Goal: Task Accomplishment & Management: Use online tool/utility

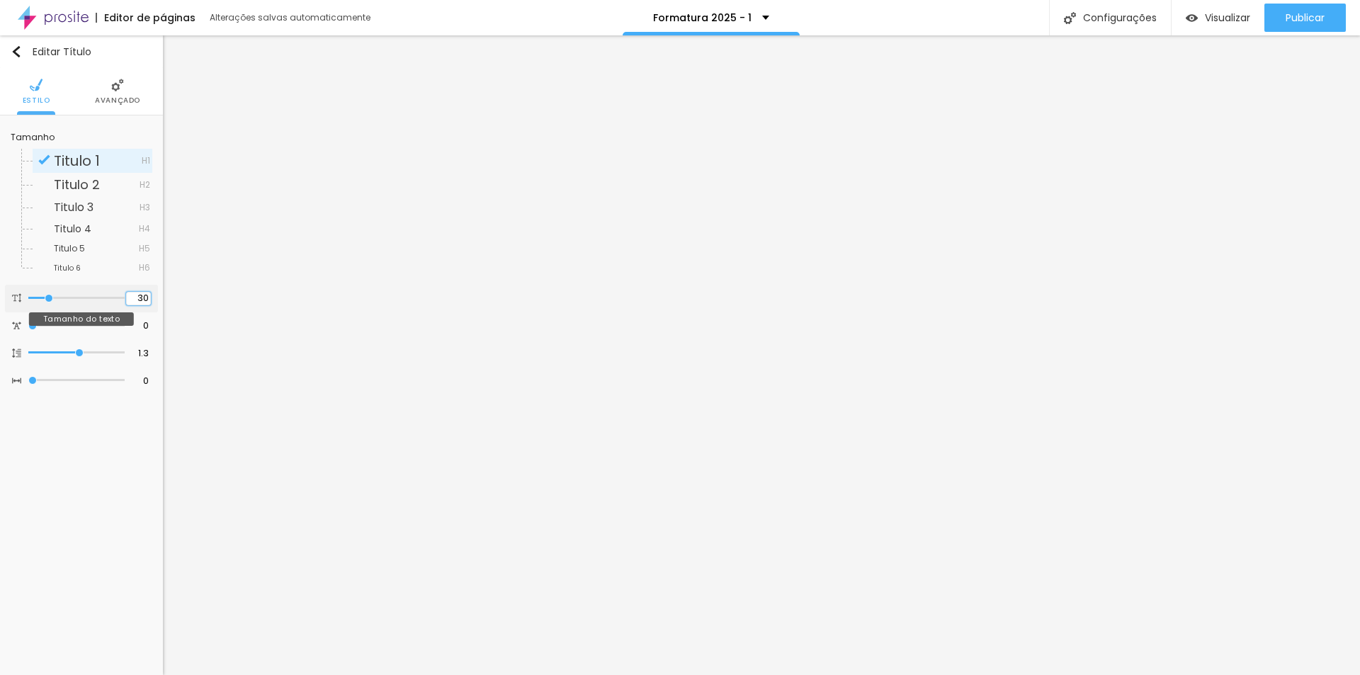
click at [145, 298] on input "30" at bounding box center [138, 298] width 25 height 13
type input "14"
type input "2"
type input "20"
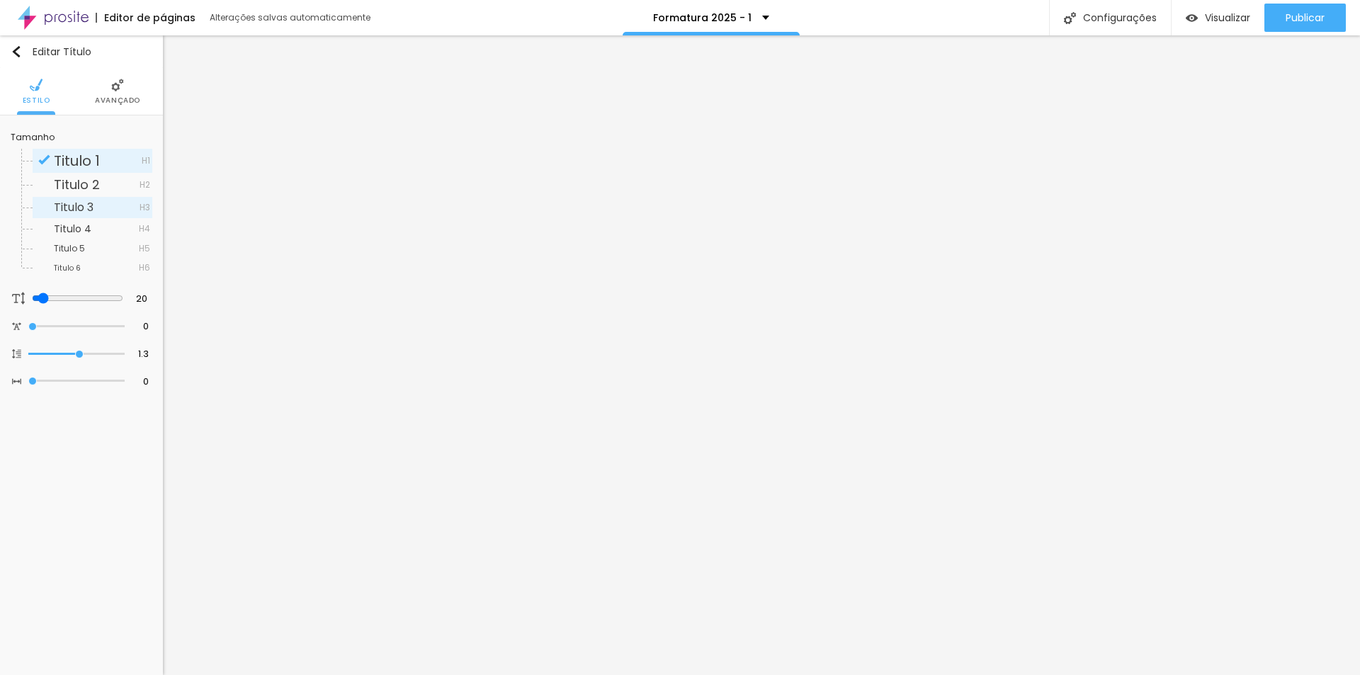
click at [76, 206] on span "Titulo 3" at bounding box center [74, 207] width 40 height 16
click at [138, 84] on li "Avançado" at bounding box center [117, 91] width 45 height 47
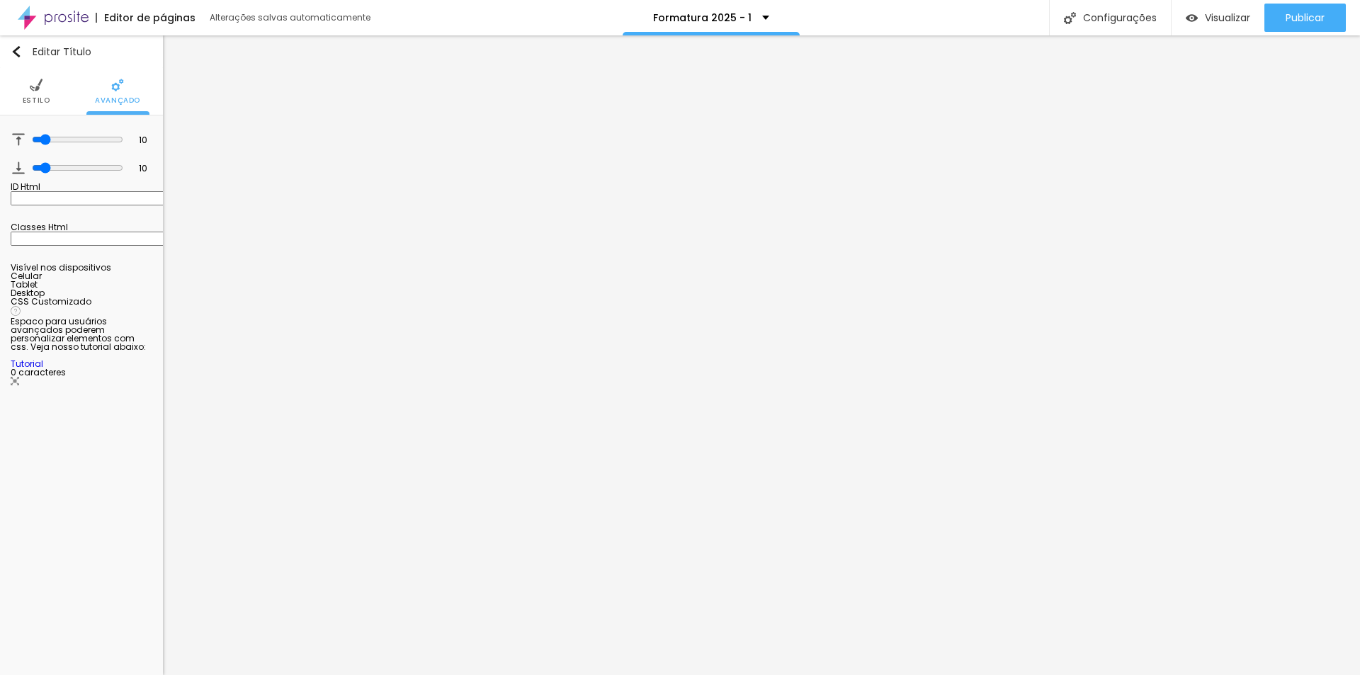
click at [38, 85] on img at bounding box center [36, 85] width 13 height 13
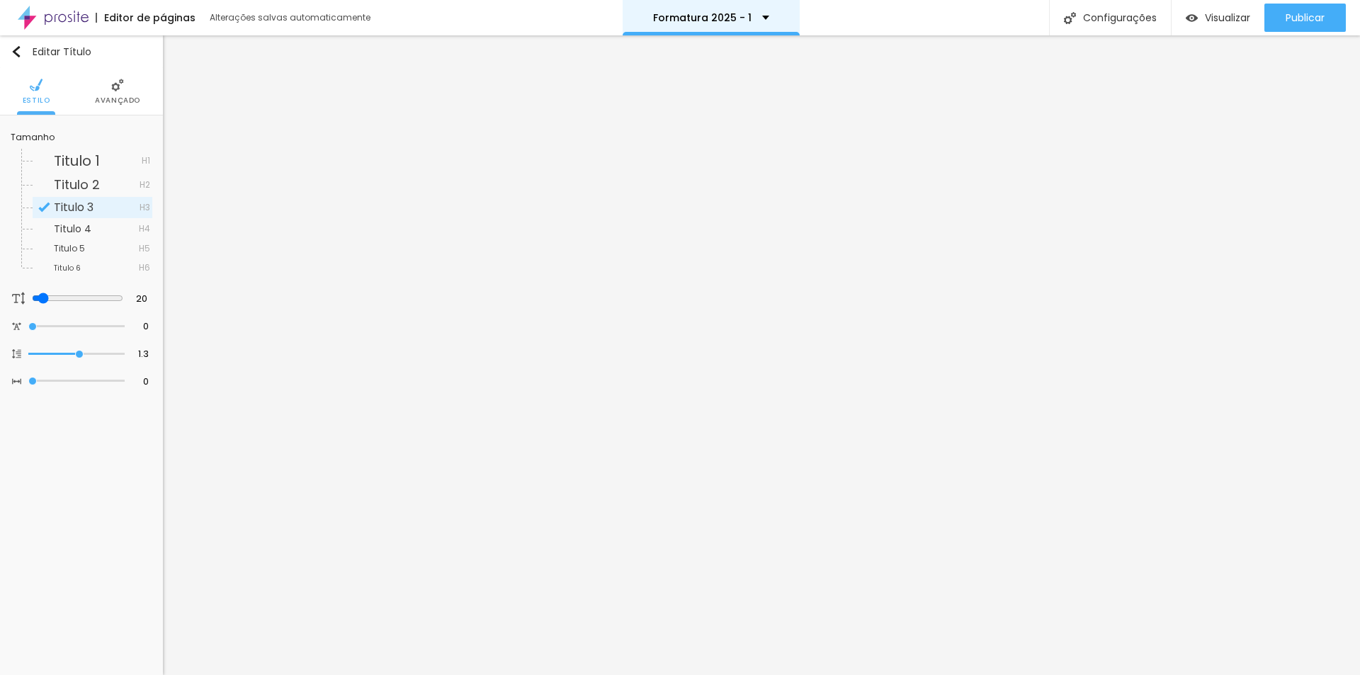
click at [760, 18] on div "Formatura 2025 - 1" at bounding box center [711, 18] width 116 height 10
click at [757, 10] on div "Formatura 2025 - 1" at bounding box center [710, 5] width 93 height 10
click at [144, 297] on input "20" at bounding box center [137, 298] width 25 height 13
drag, startPoint x: 141, startPoint y: 297, endPoint x: 155, endPoint y: 297, distance: 14.2
click at [155, 297] on div "20 Tamanho do texto" at bounding box center [81, 299] width 153 height 28
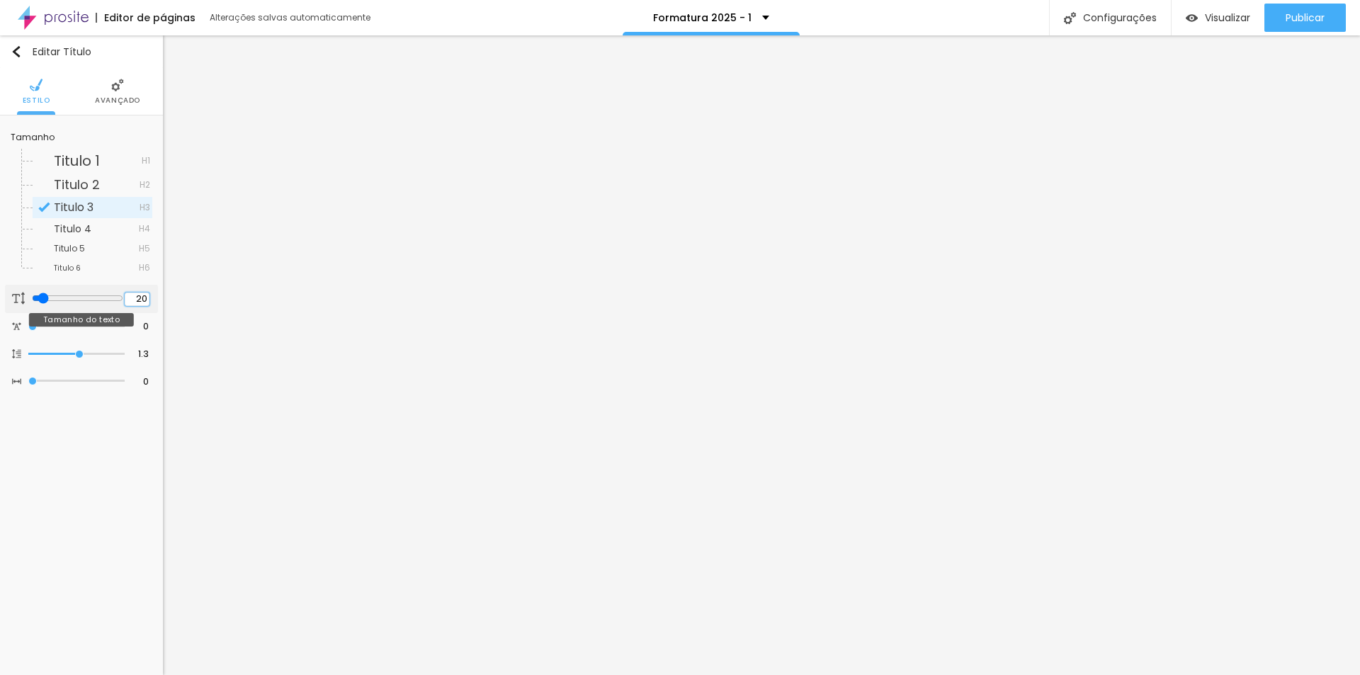
click at [130, 297] on input "20" at bounding box center [137, 298] width 25 height 13
type input "14"
type input "1"
type input "18"
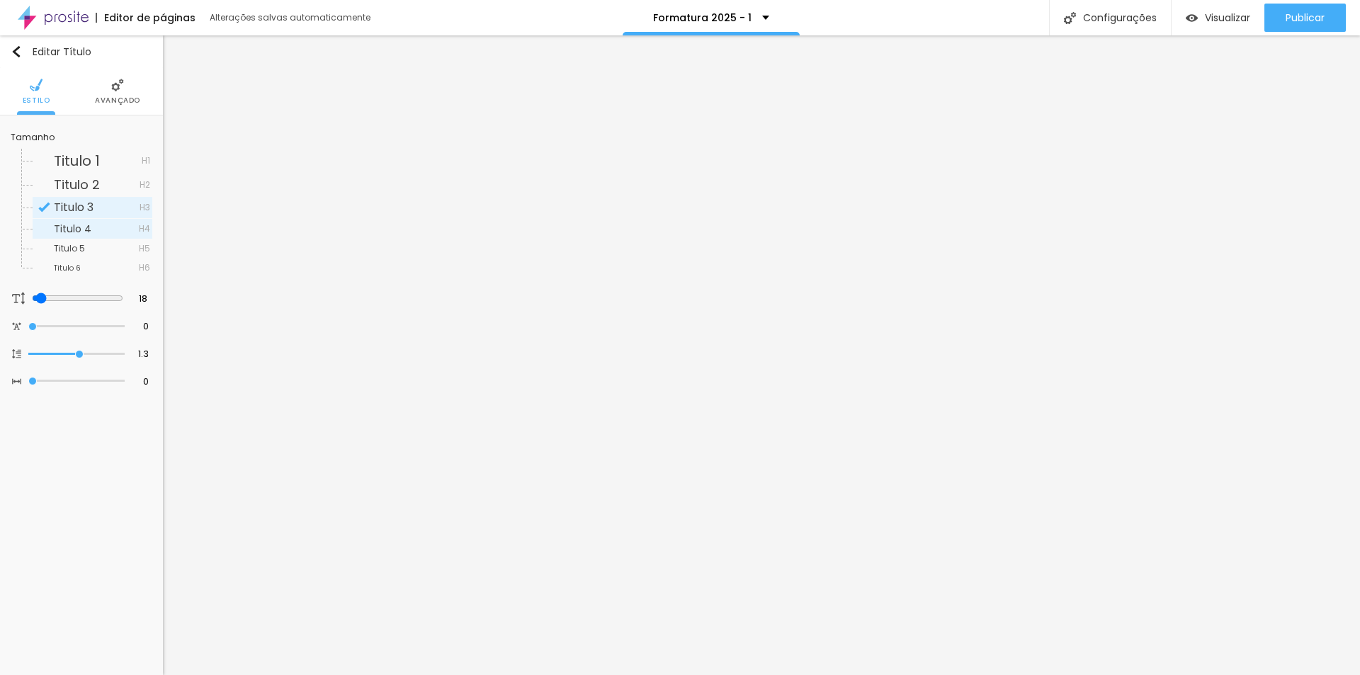
click at [78, 231] on span "Titulo 4" at bounding box center [73, 229] width 38 height 14
click at [86, 153] on span "Titulo 1" at bounding box center [77, 161] width 46 height 20
click at [77, 159] on span "Titulo 1" at bounding box center [77, 161] width 46 height 20
click at [83, 229] on span "Titulo 4" at bounding box center [73, 229] width 38 height 14
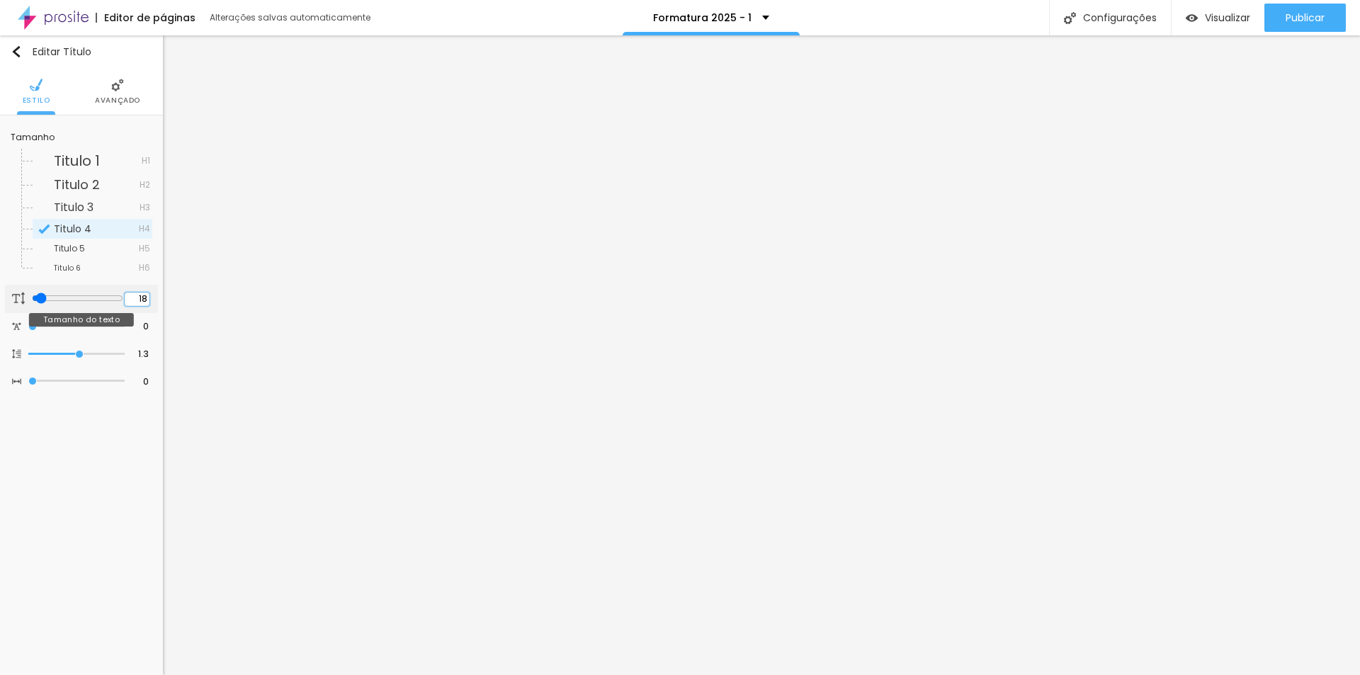
click at [147, 298] on input "18" at bounding box center [137, 298] width 25 height 13
type input "14"
type input "1"
type input "17"
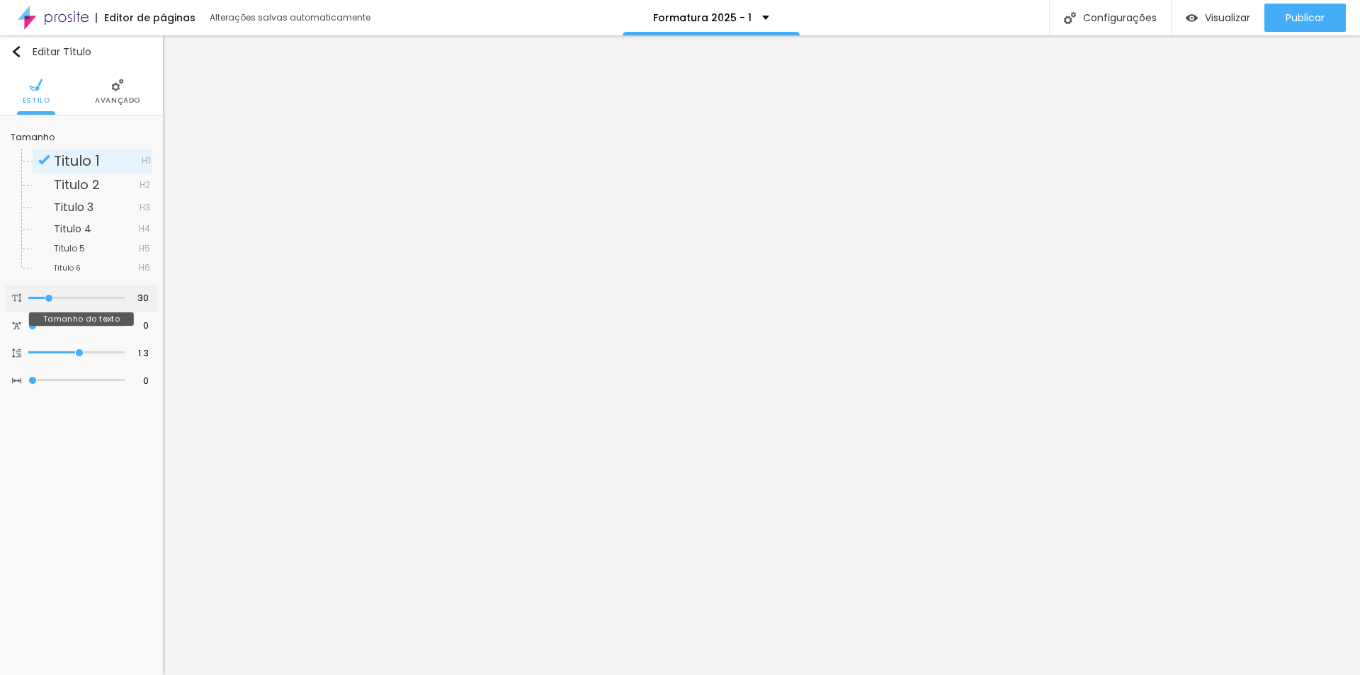
type input "32"
type input "33"
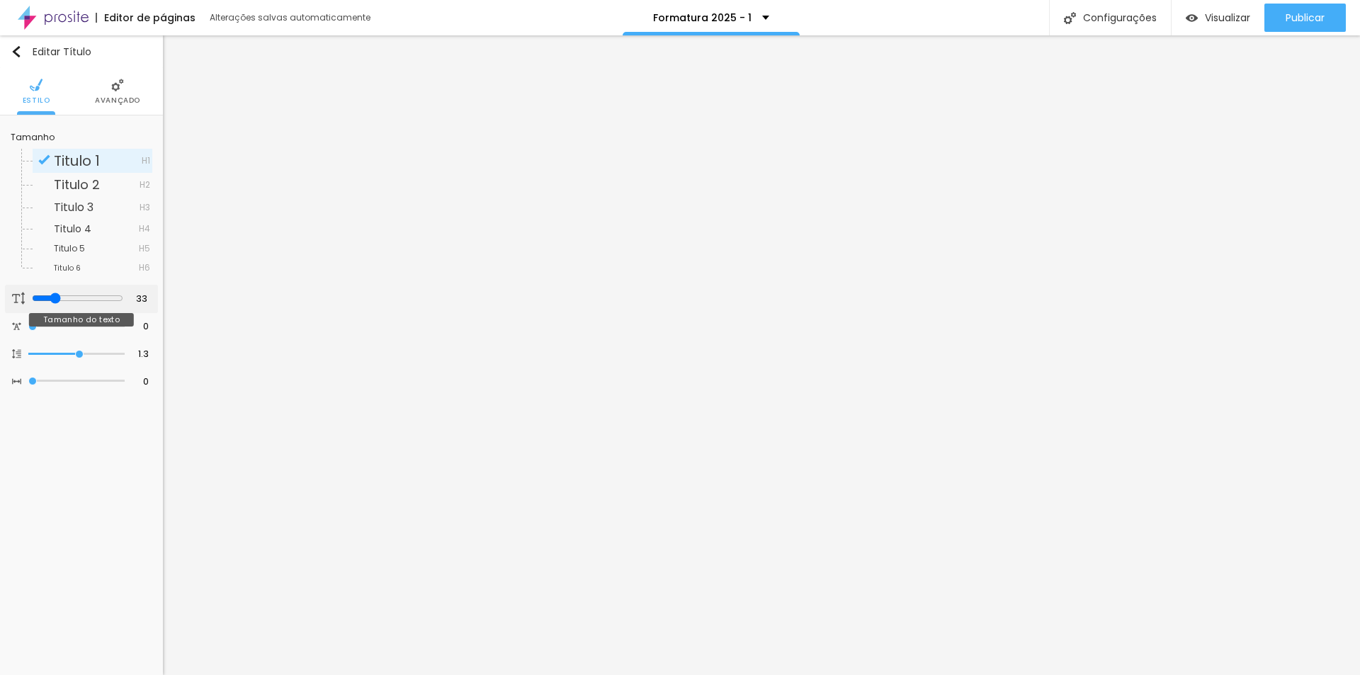
click at [52, 297] on input "range" at bounding box center [77, 297] width 91 height 11
drag, startPoint x: 140, startPoint y: 298, endPoint x: 158, endPoint y: 298, distance: 17.7
click at [158, 298] on div "Tamanho Titulo 1 H1 Titulo 2 H2 Titulo 3 H3 Titulo 4 H4 Titulo 5 H5 Titulo 6 H6…" at bounding box center [81, 260] width 163 height 291
type input "14"
type input "2"
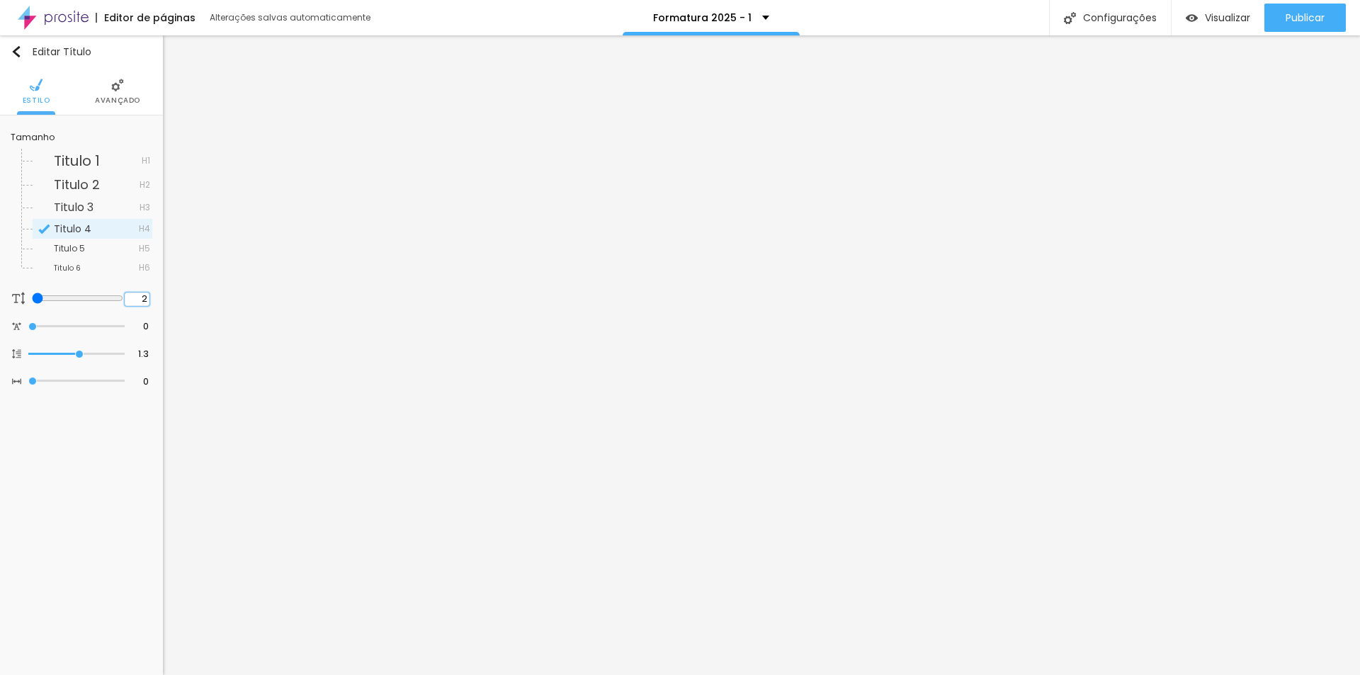
type input "20"
click at [147, 292] on input "33" at bounding box center [137, 298] width 25 height 13
click at [153, 296] on div "33 Tamanho do texto" at bounding box center [81, 299] width 153 height 28
click at [147, 296] on input "33" at bounding box center [137, 298] width 25 height 13
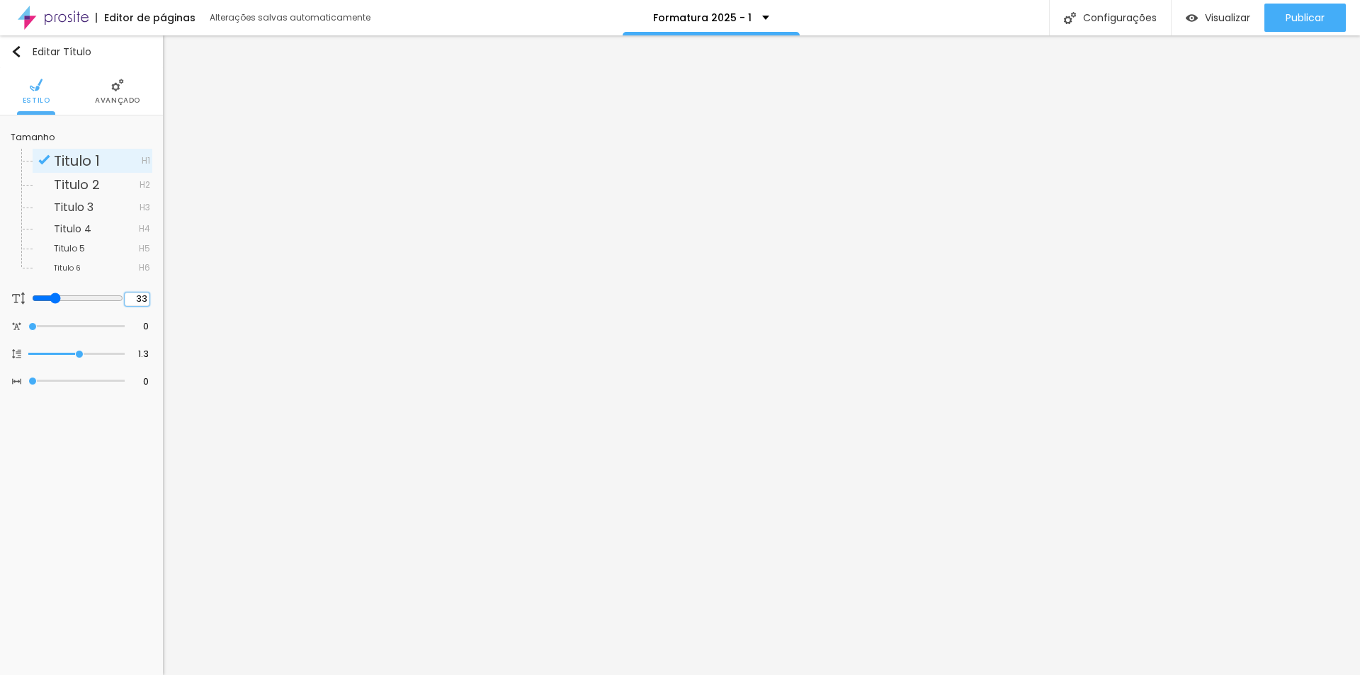
drag, startPoint x: 137, startPoint y: 296, endPoint x: 161, endPoint y: 297, distance: 24.1
click at [161, 297] on div "Tamanho Titulo 1 H1 Titulo 2 H2 Titulo 3 H3 Titulo 4 H4 Titulo 5 H5 Titulo 6 H6…" at bounding box center [81, 260] width 163 height 291
type input "14"
type input "4"
type input "40"
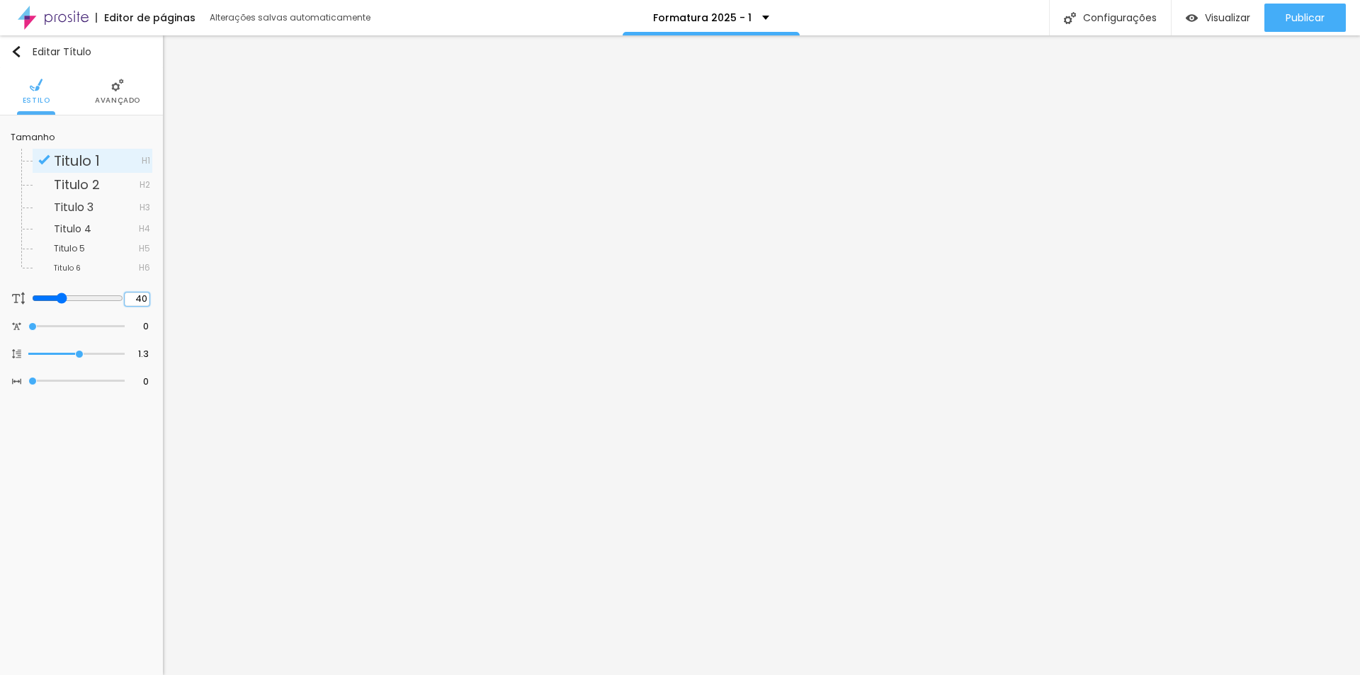
type input "40"
click at [142, 301] on input "30" at bounding box center [138, 298] width 25 height 13
click at [137, 300] on input "30" at bounding box center [138, 298] width 25 height 13
type input "40"
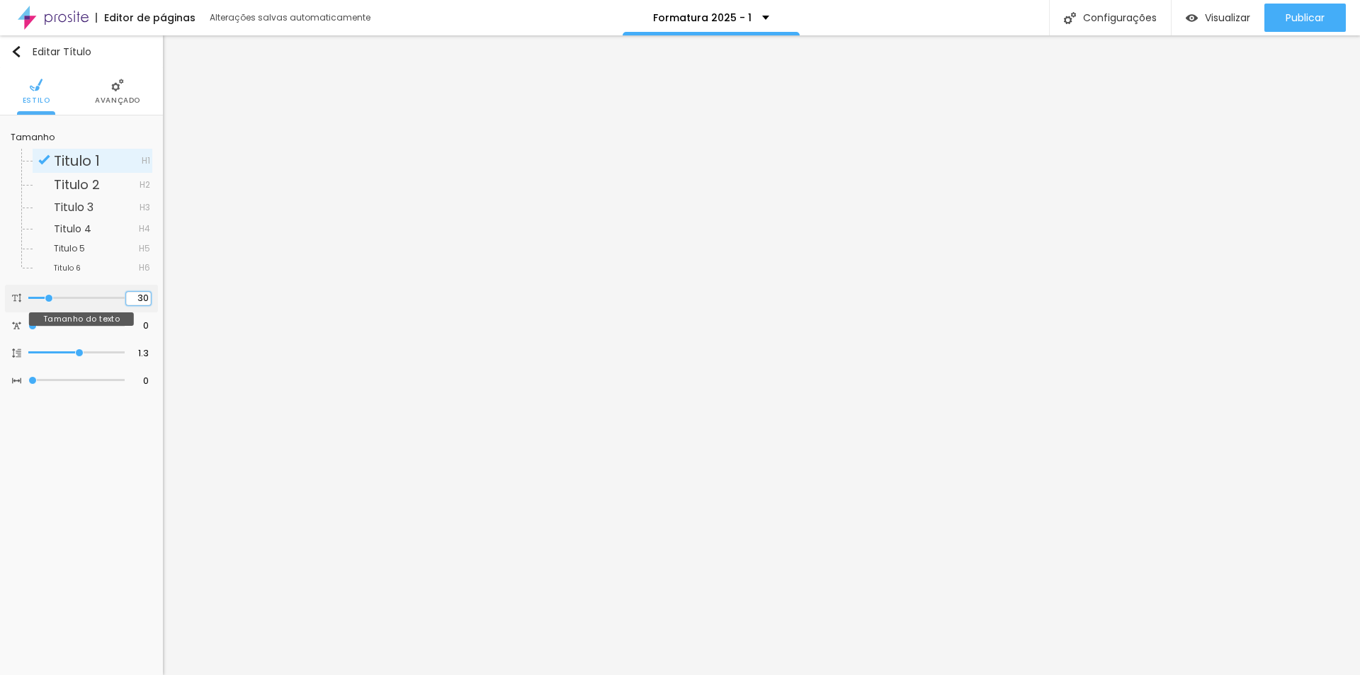
click at [142, 300] on input "30" at bounding box center [138, 298] width 25 height 13
drag, startPoint x: 142, startPoint y: 300, endPoint x: 132, endPoint y: 297, distance: 11.0
click at [132, 297] on input "30" at bounding box center [138, 298] width 25 height 13
type input "40"
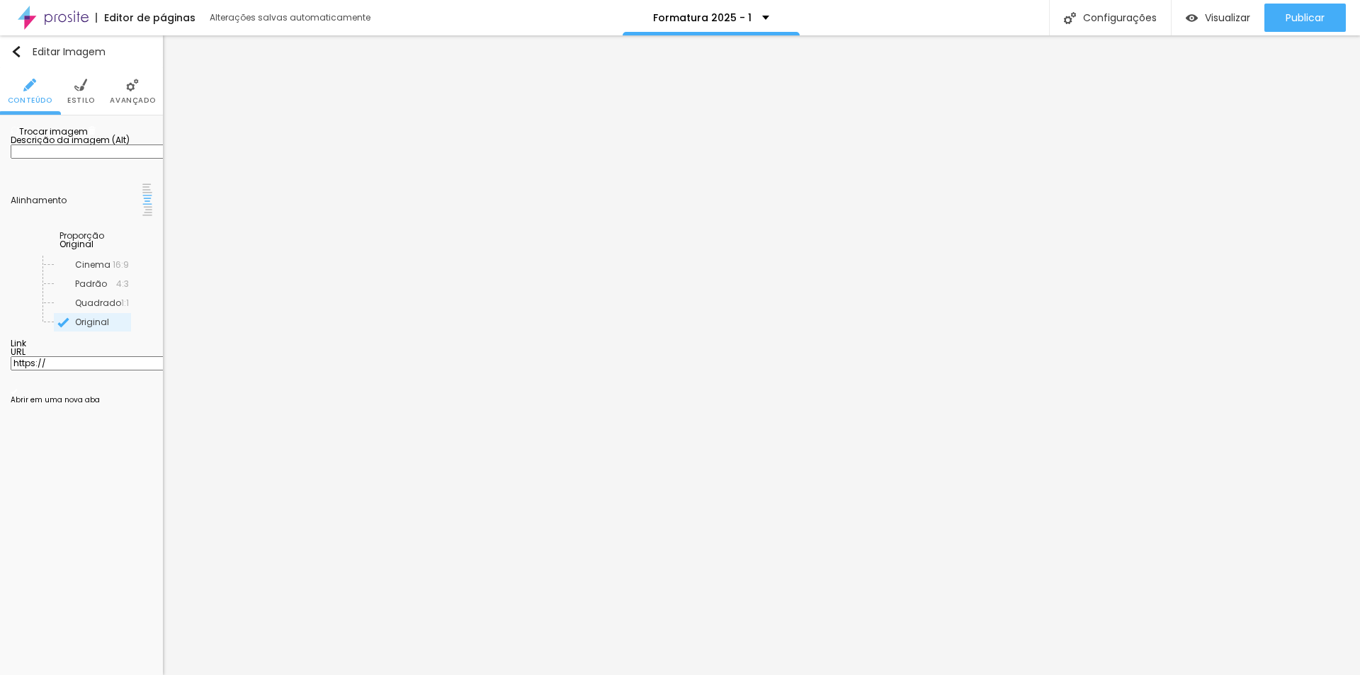
click at [47, 137] on span "Trocar imagem" at bounding box center [49, 131] width 77 height 12
click at [93, 250] on span "Original" at bounding box center [76, 244] width 34 height 12
click at [77, 290] on span "Padrão" at bounding box center [70, 284] width 32 height 12
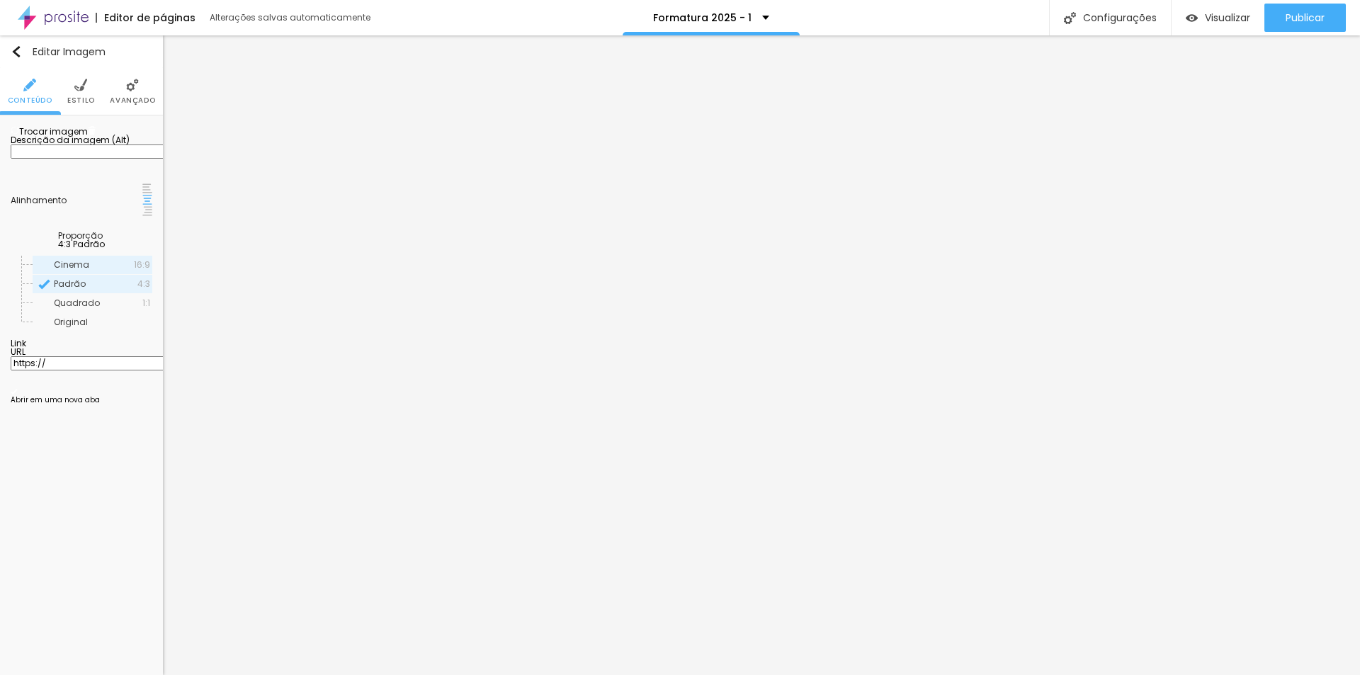
click at [82, 271] on span "Cinema" at bounding box center [71, 264] width 35 height 12
click at [76, 309] on span "Quadrado" at bounding box center [77, 303] width 46 height 12
click at [68, 328] on span "Original" at bounding box center [71, 322] width 34 height 12
click at [66, 137] on span "Trocar imagem" at bounding box center [49, 131] width 77 height 12
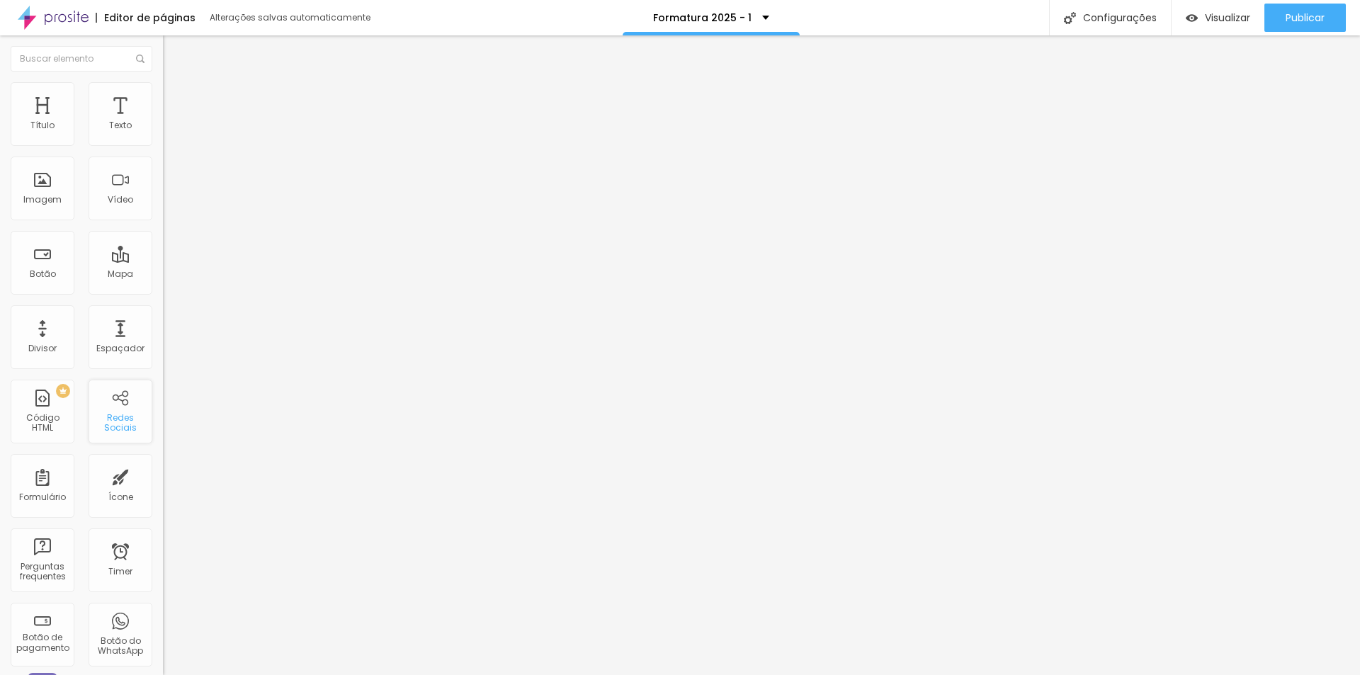
click at [133, 430] on div "Redes Sociais" at bounding box center [120, 423] width 56 height 21
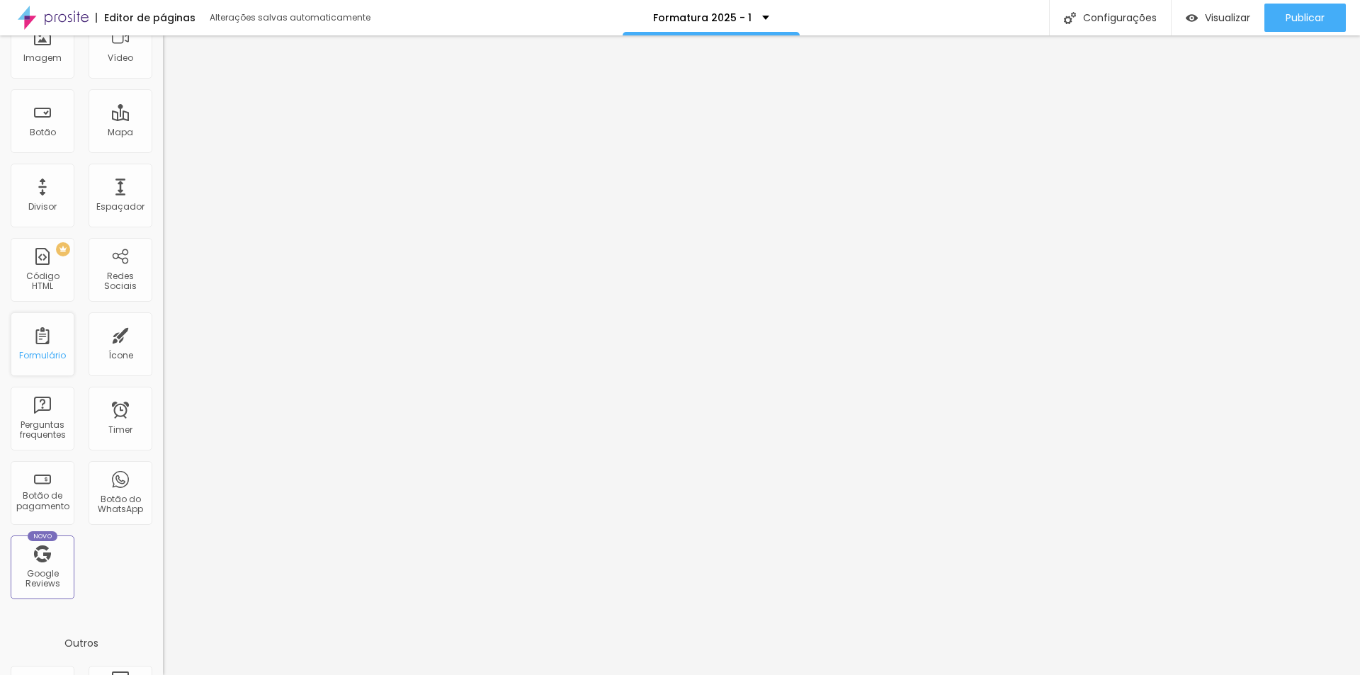
click at [28, 346] on div "Formulário" at bounding box center [43, 344] width 64 height 64
click at [36, 344] on div "Formulário" at bounding box center [43, 344] width 64 height 64
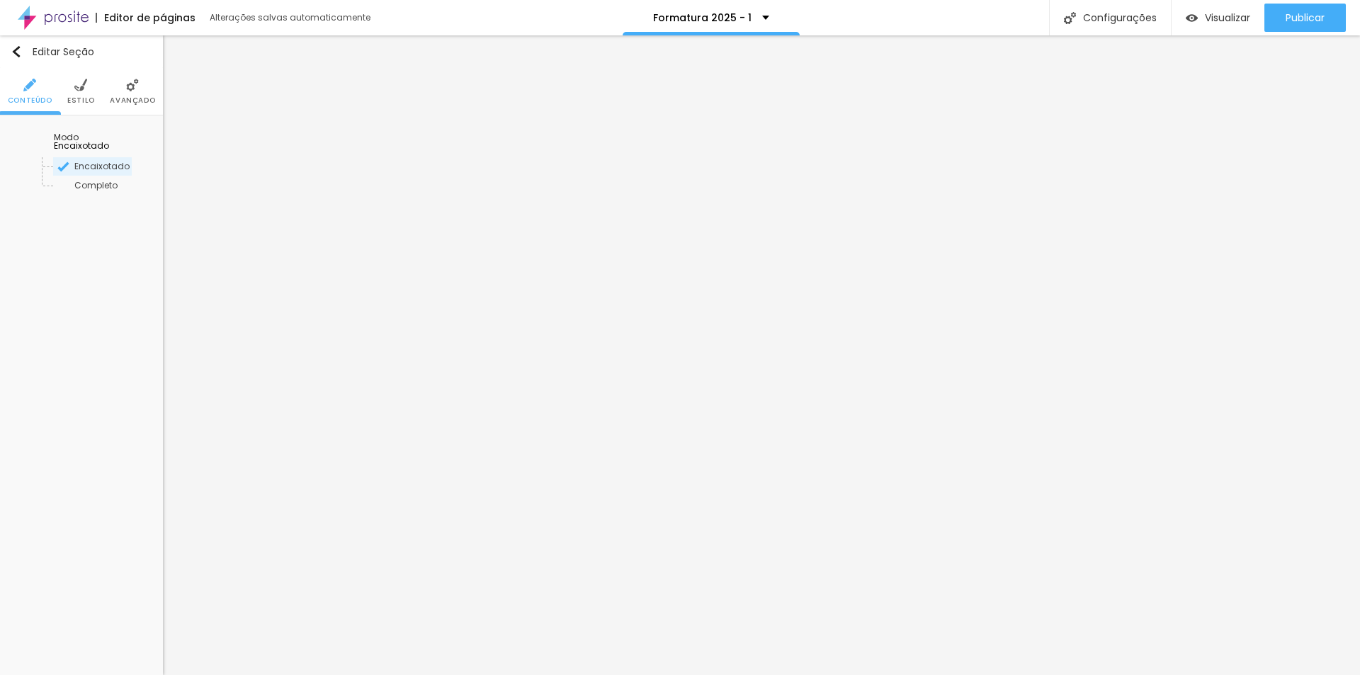
scroll to position [0, 0]
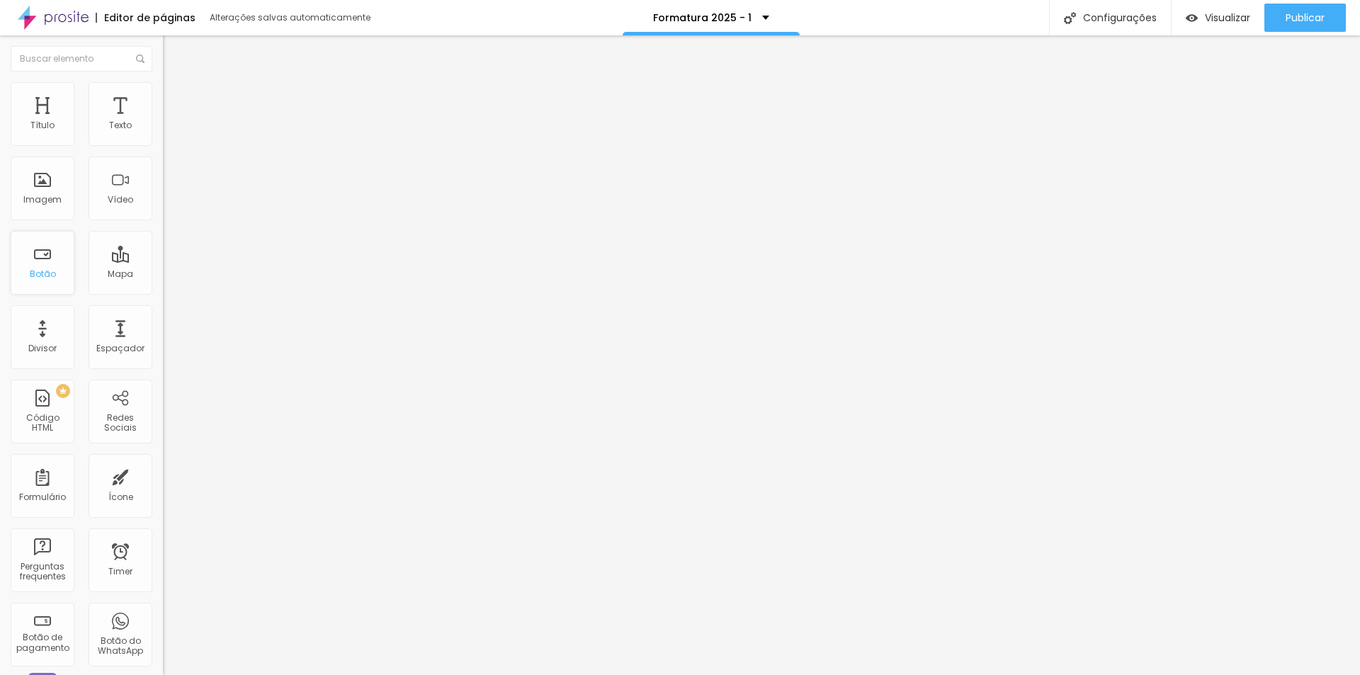
click at [54, 271] on div "Botão" at bounding box center [43, 274] width 26 height 10
click at [1128, 30] on div "Configurações" at bounding box center [1110, 17] width 122 height 35
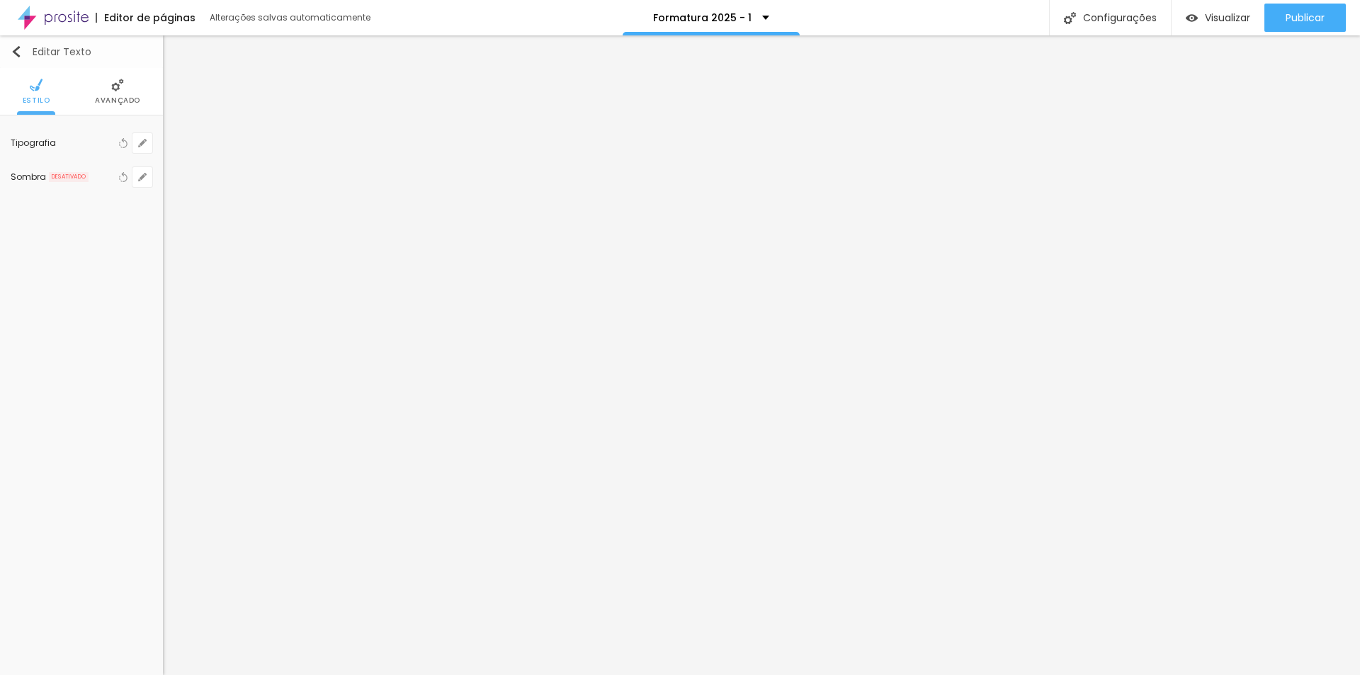
click at [18, 52] on img "button" at bounding box center [16, 51] width 11 height 11
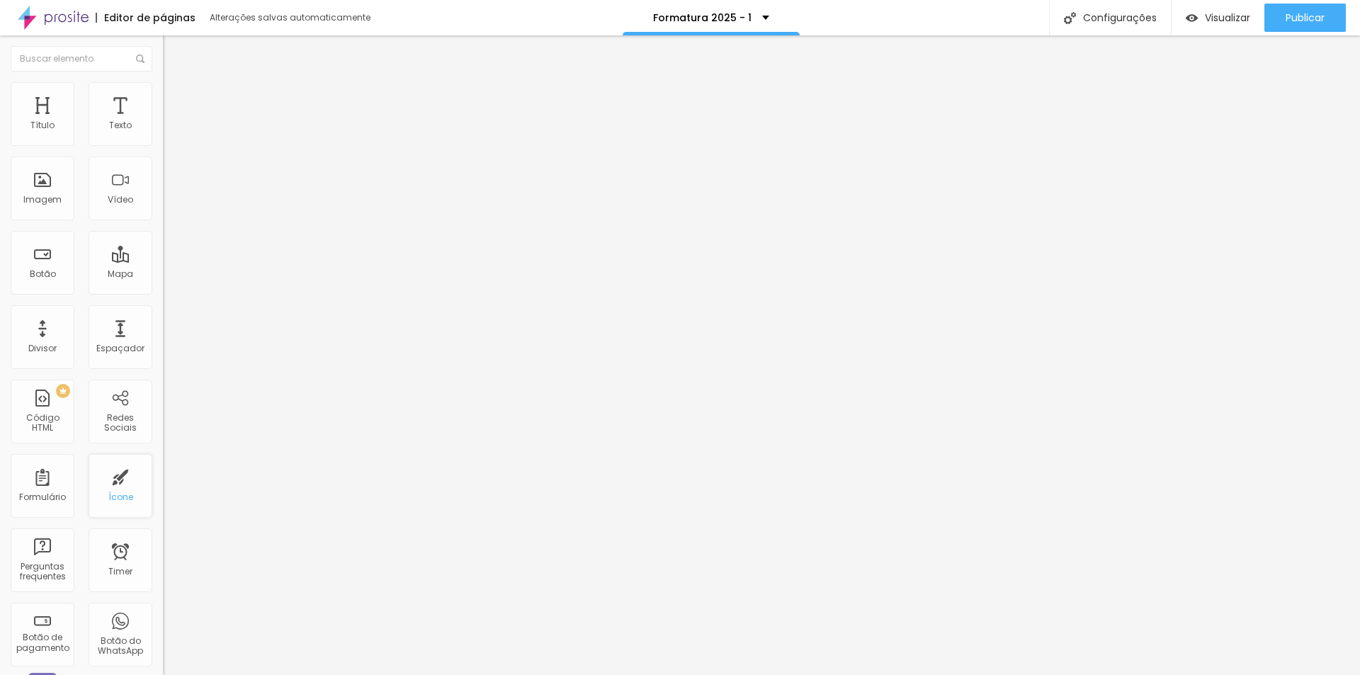
click at [122, 513] on div "Ícone" at bounding box center [121, 486] width 64 height 64
click at [120, 510] on div "Ícone" at bounding box center [121, 486] width 64 height 64
drag, startPoint x: 120, startPoint y: 504, endPoint x: 106, endPoint y: 503, distance: 13.5
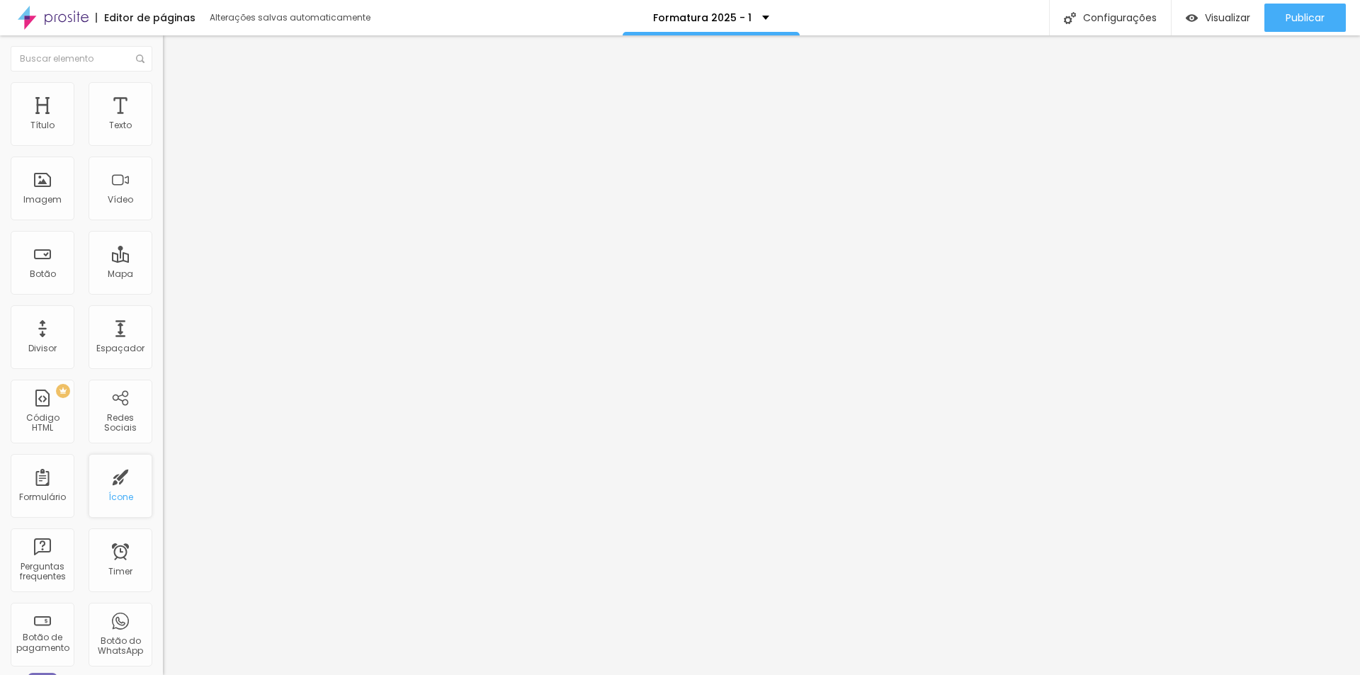
click at [106, 503] on div "Ícone" at bounding box center [121, 486] width 64 height 64
click at [108, 484] on div "Ícone" at bounding box center [121, 486] width 64 height 64
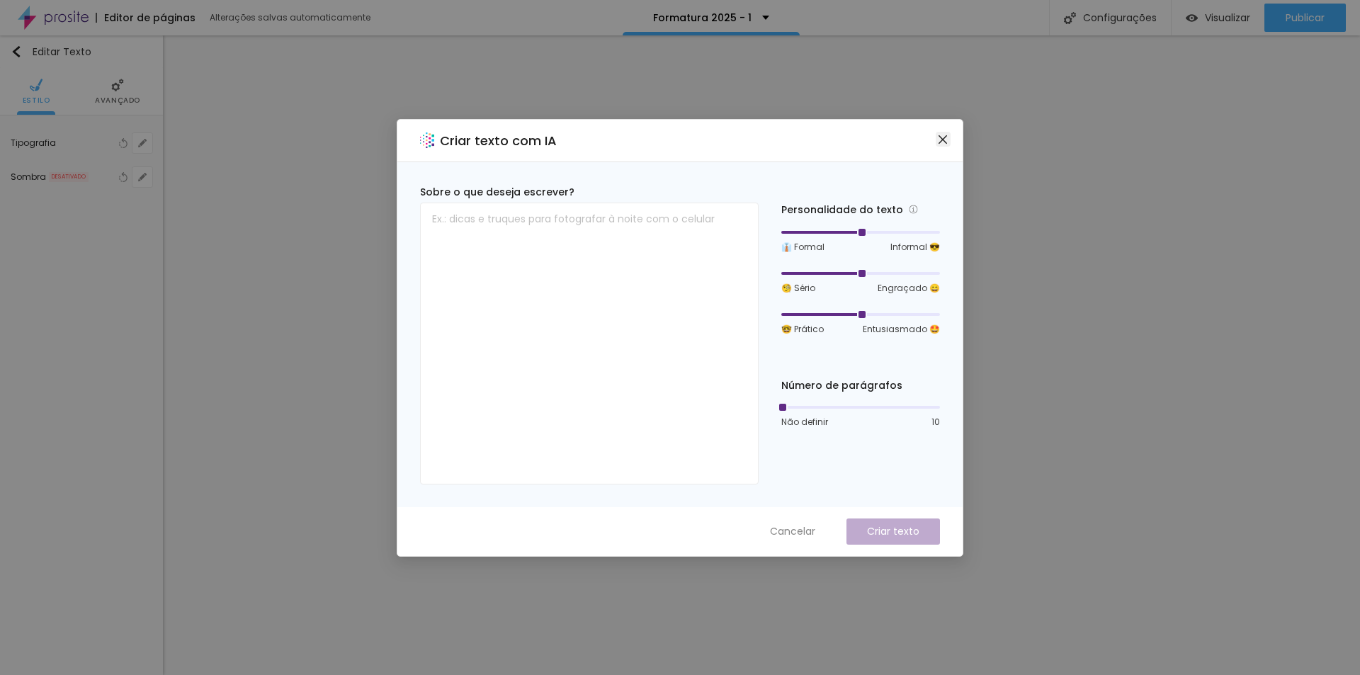
click at [948, 135] on span "Close" at bounding box center [942, 139] width 15 height 11
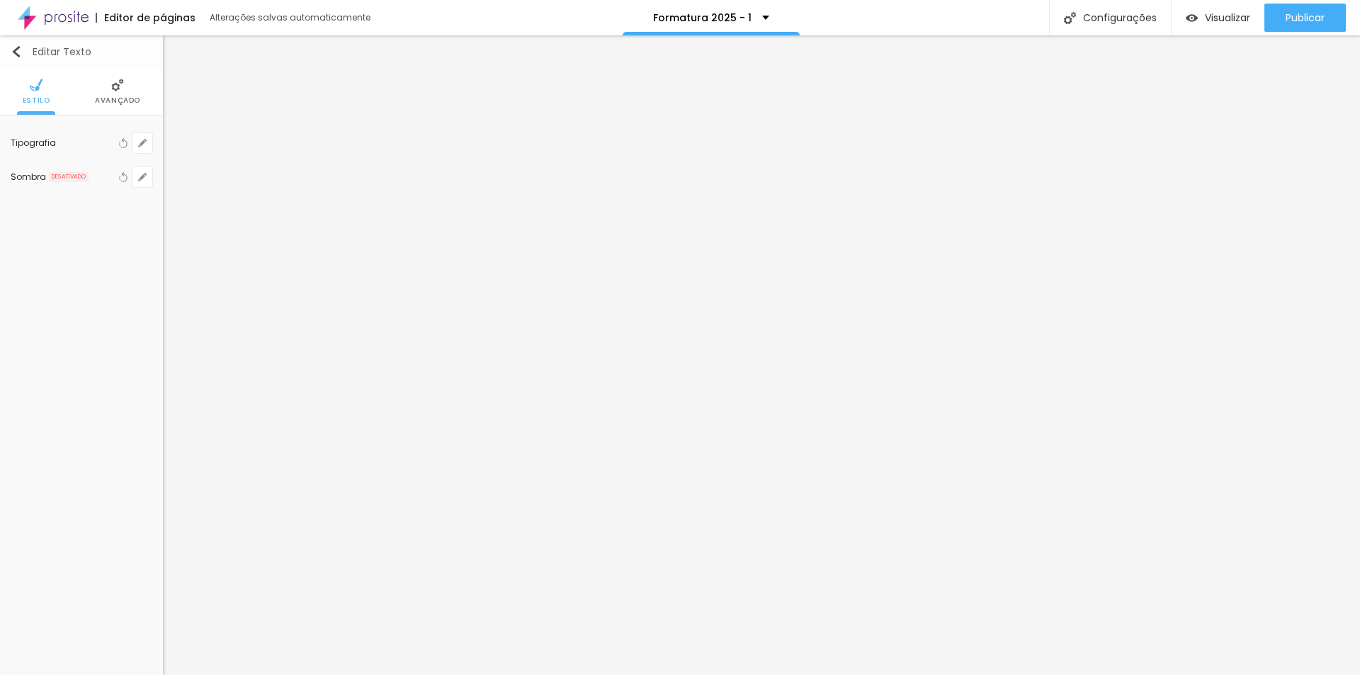
click at [8, 52] on button "Editar Texto" at bounding box center [81, 51] width 163 height 33
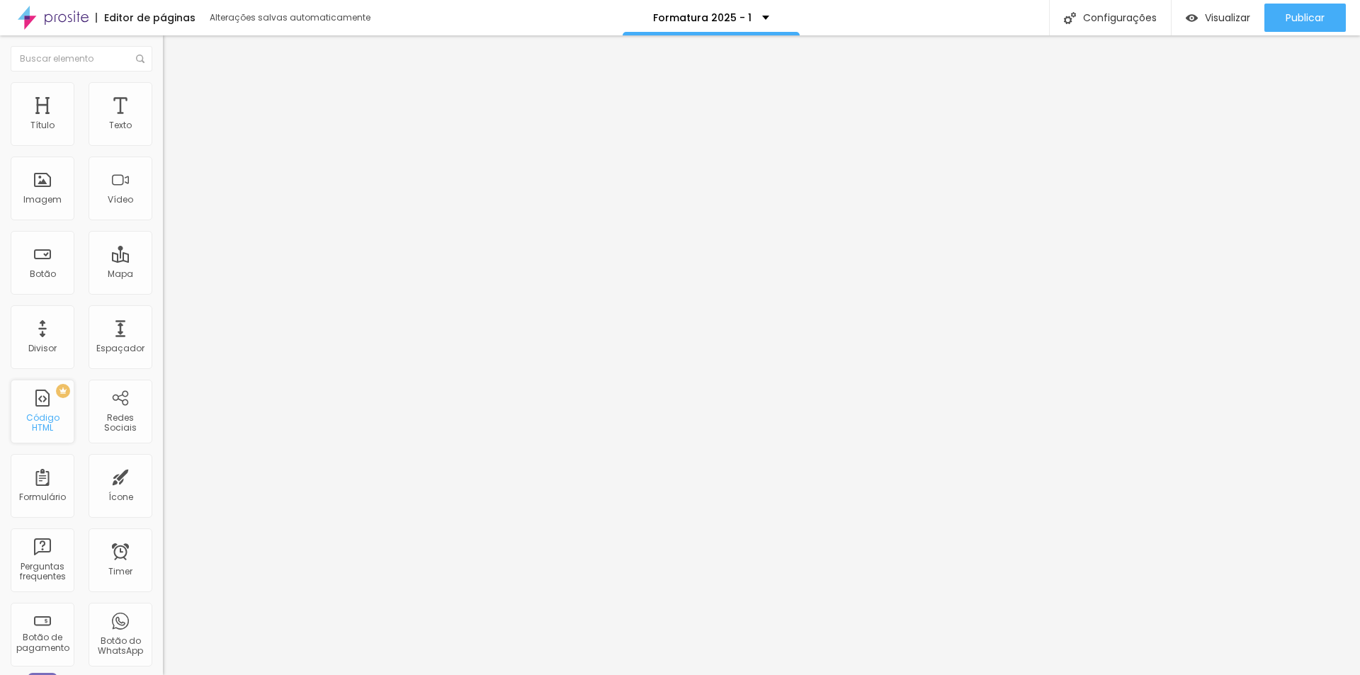
click at [52, 424] on div "Código HTML" at bounding box center [42, 423] width 56 height 21
click at [55, 269] on div "Botão" at bounding box center [43, 274] width 26 height 10
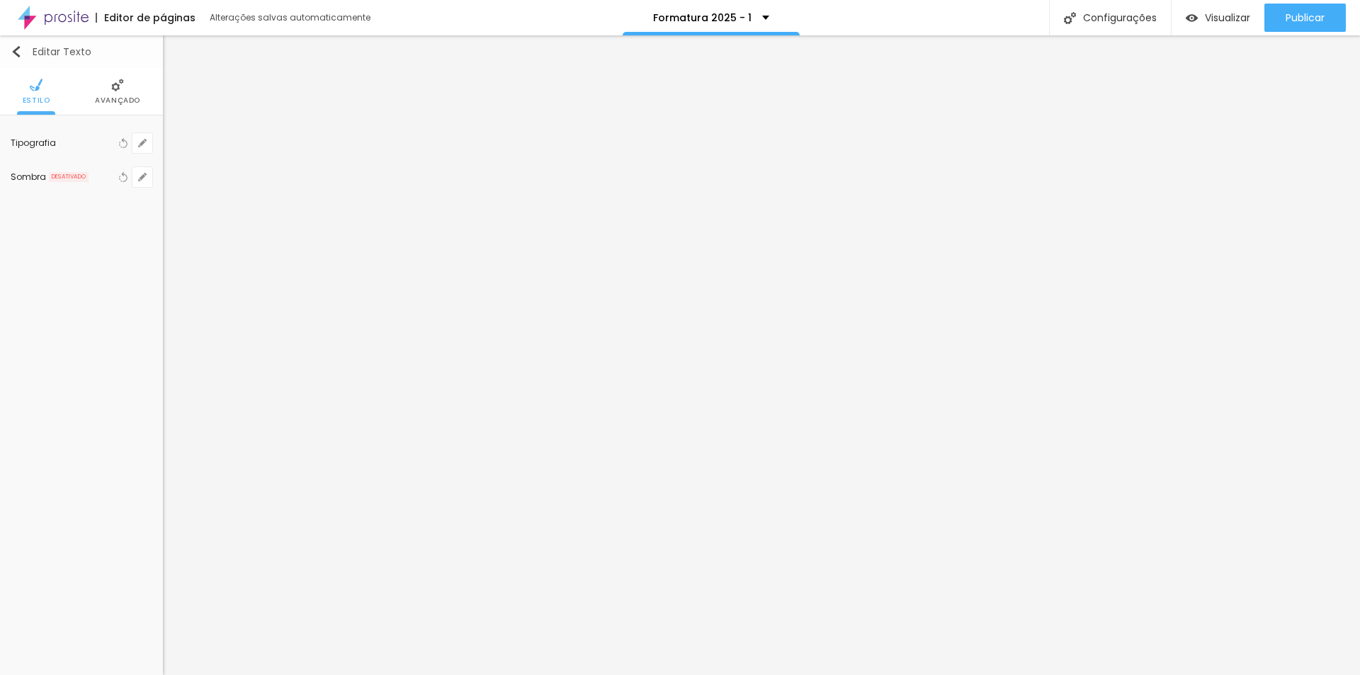
click at [16, 50] on img "button" at bounding box center [16, 51] width 11 height 11
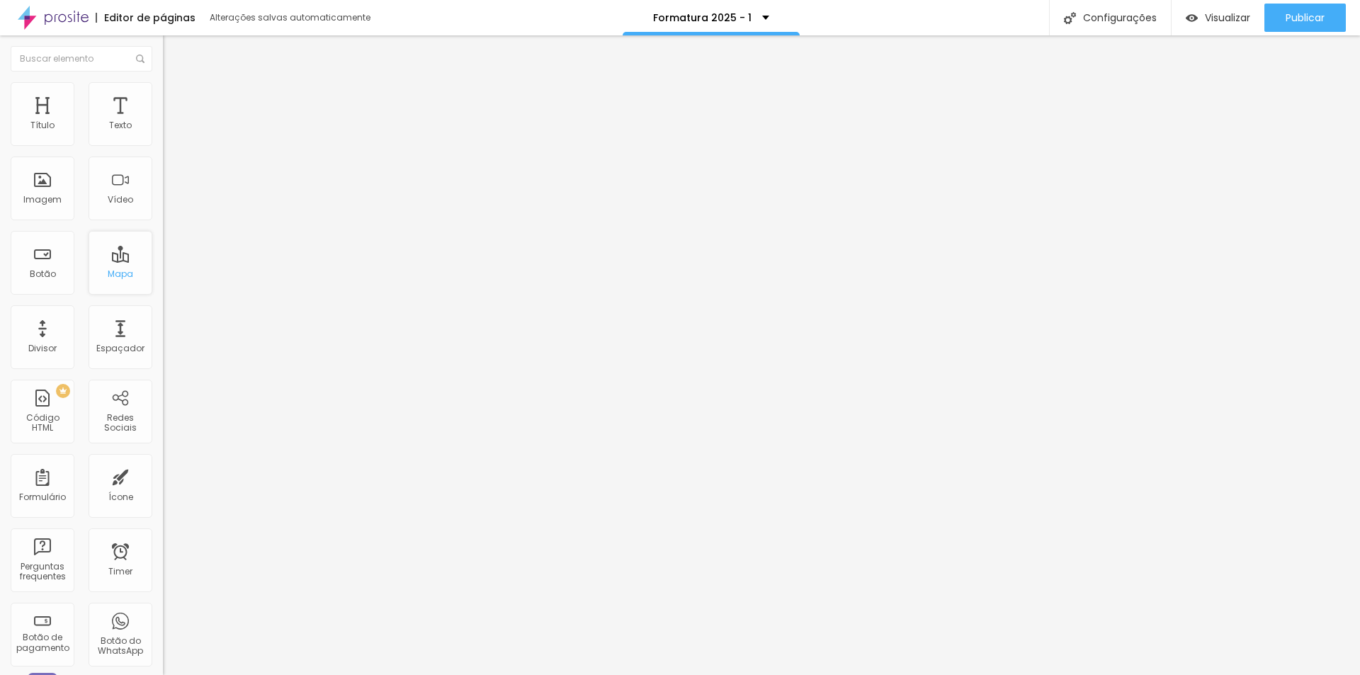
click at [108, 271] on div "Mapa" at bounding box center [120, 274] width 25 height 10
click at [114, 433] on div "Redes Sociais" at bounding box center [121, 412] width 64 height 64
click at [119, 489] on div "Ícone" at bounding box center [121, 486] width 64 height 64
click at [116, 264] on div "Mapa" at bounding box center [121, 263] width 64 height 64
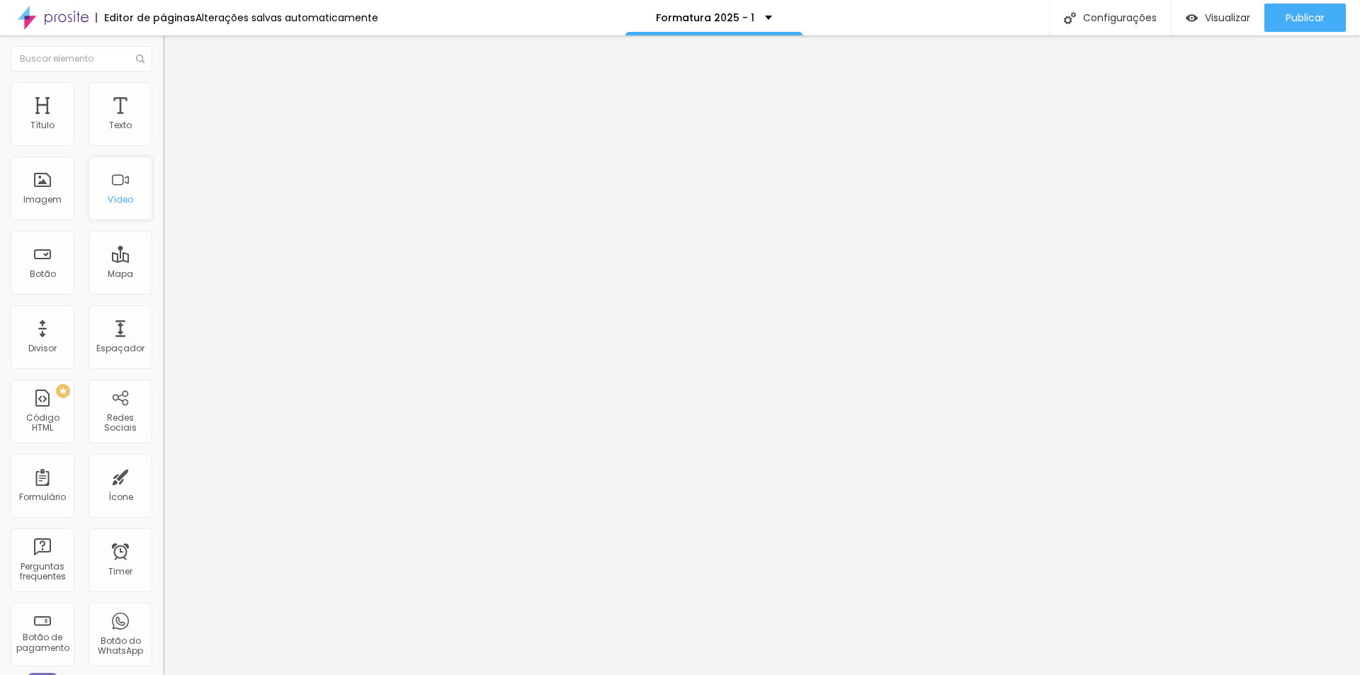
click at [123, 182] on div "Vídeo" at bounding box center [121, 188] width 64 height 64
paste input "https://www.chrisschenfeld.com.br/portfolio/formatura/1563144-formatura-pre"
type input "https://www.chrisschenfeld.com.br/portfolio/formatura/1563144-formatura-pre"
drag, startPoint x: 86, startPoint y: 159, endPoint x: 0, endPoint y: 159, distance: 85.7
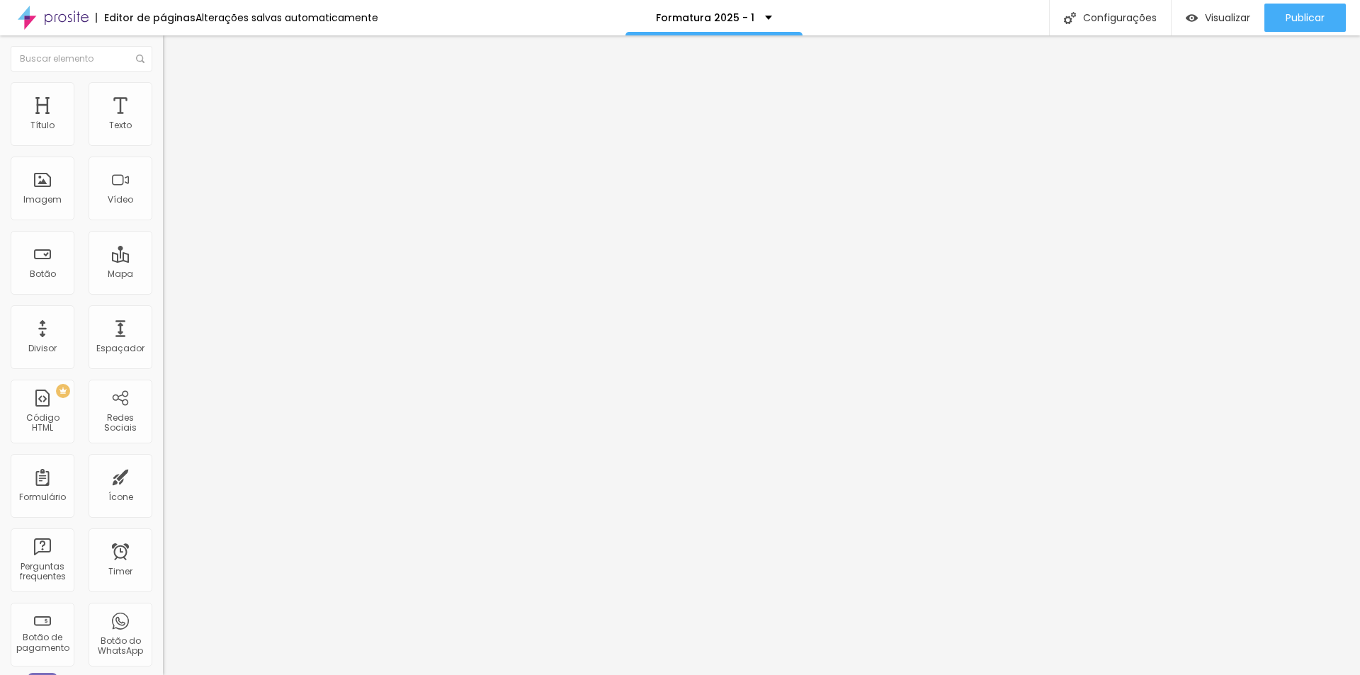
click at [163, 159] on div "Texto EU QUERO Alinhamento Tamanho Normal Pequeno Normal Grande Link URL https:…" at bounding box center [244, 217] width 163 height 215
type input "v"
type input "VEJA MAIS FOTOS AQUI"
click at [176, 98] on span "Estilo" at bounding box center [187, 92] width 22 height 12
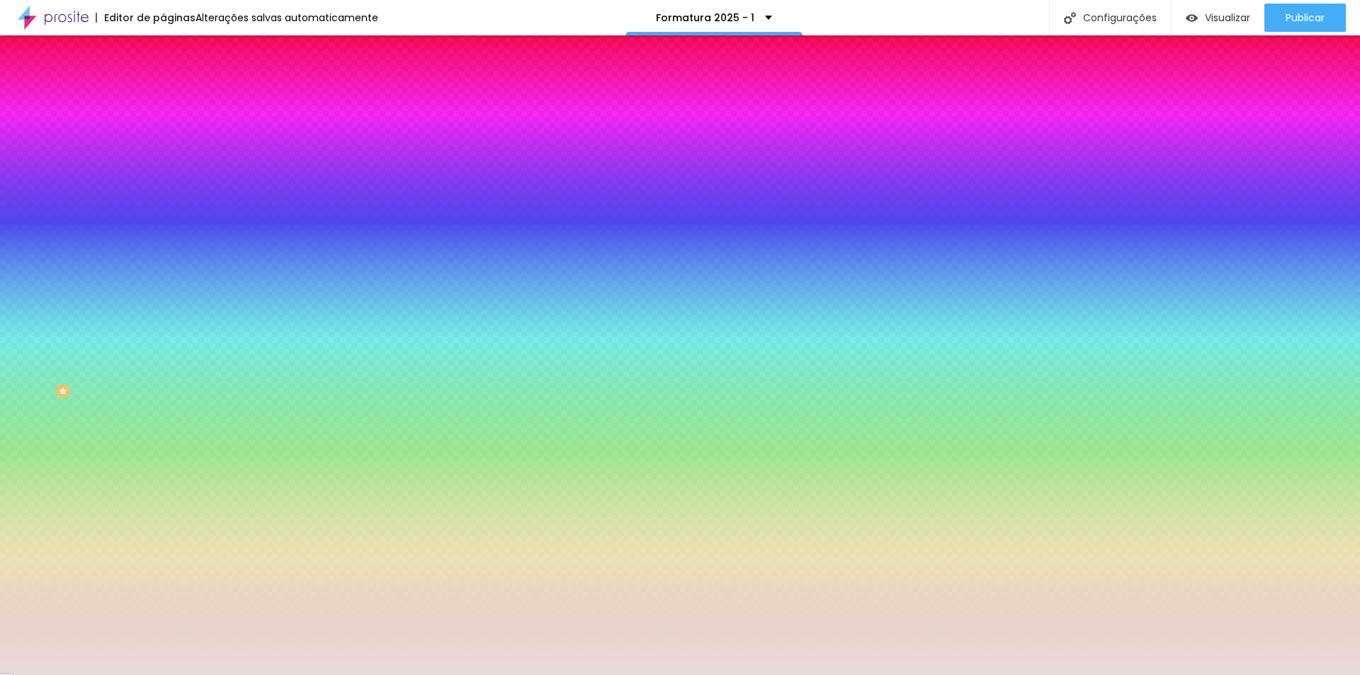
click at [163, 193] on div at bounding box center [244, 193] width 163 height 0
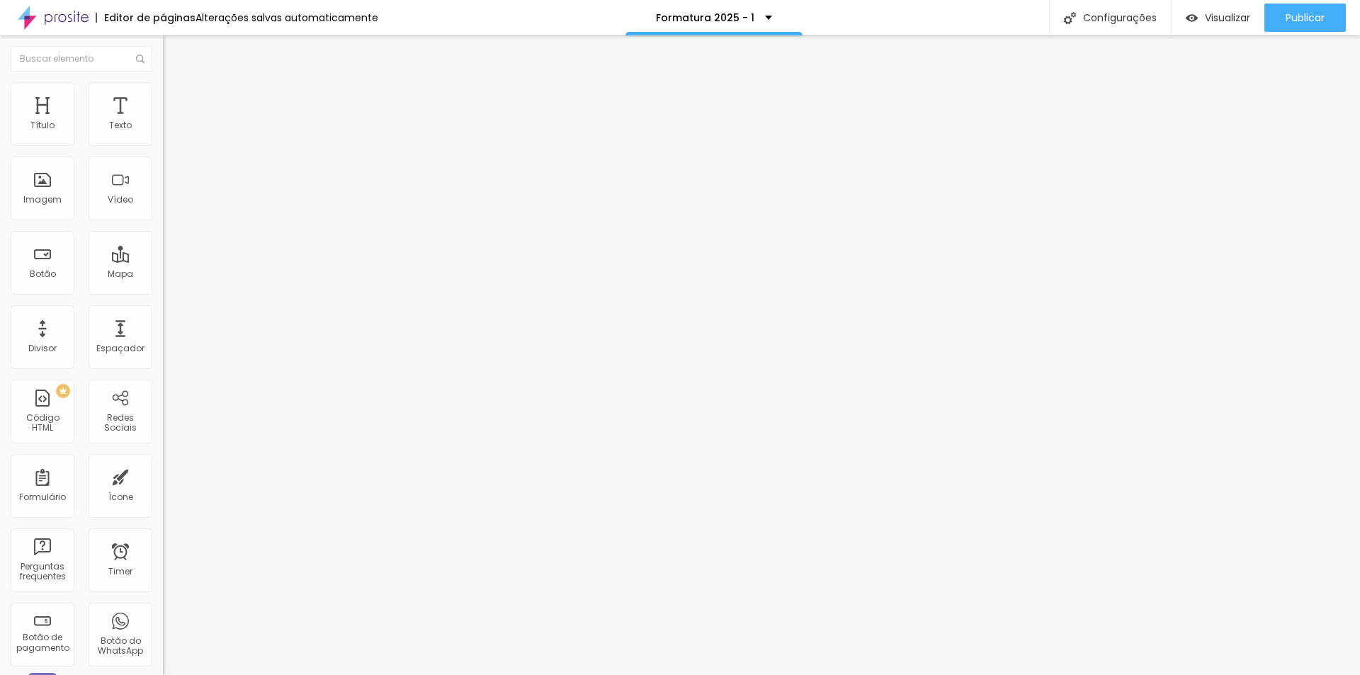
click at [176, 98] on span "Estilo" at bounding box center [187, 92] width 22 height 12
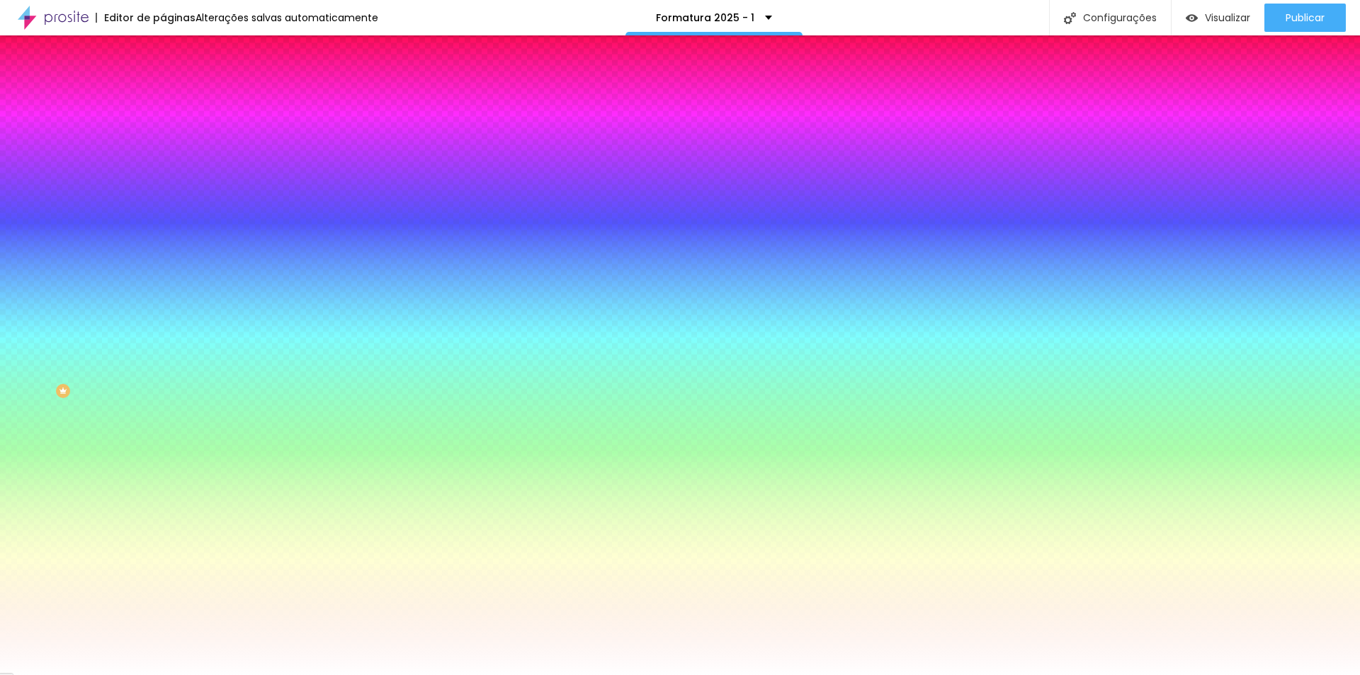
click at [163, 207] on input "#FFFFFF" at bounding box center [248, 200] width 170 height 14
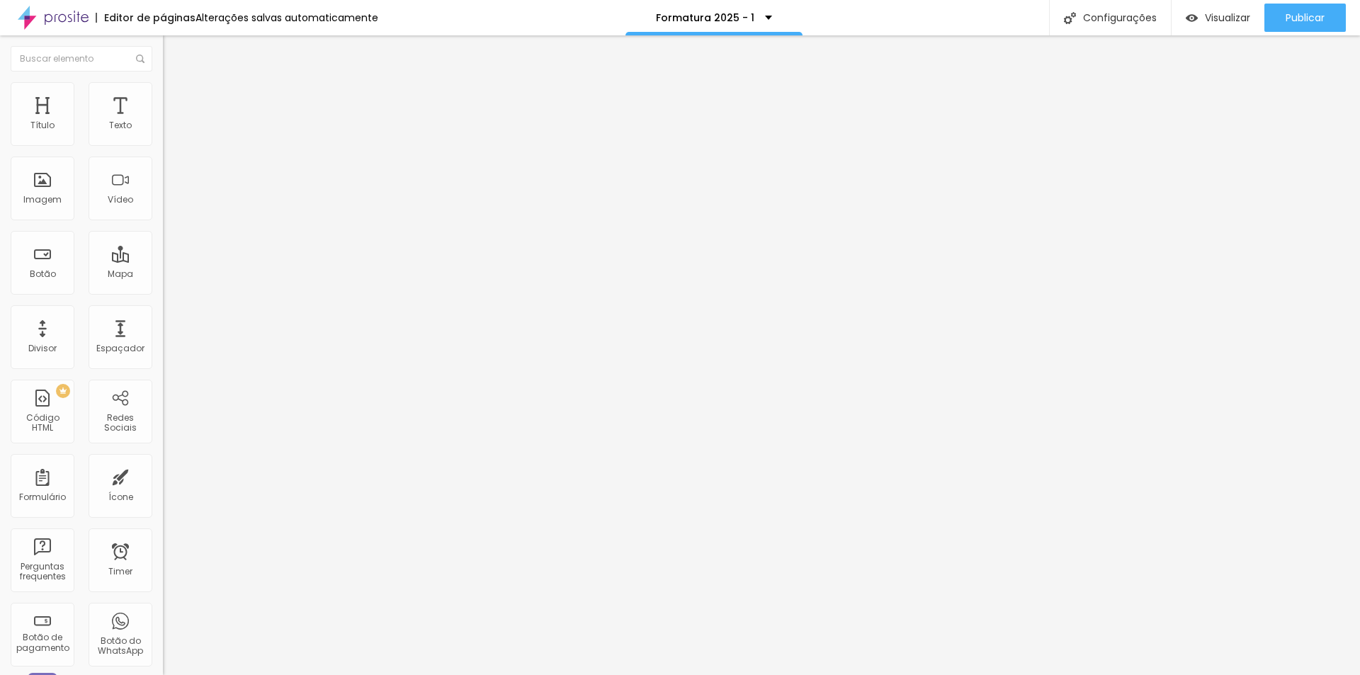
click at [176, 98] on span "Estilo" at bounding box center [187, 92] width 22 height 12
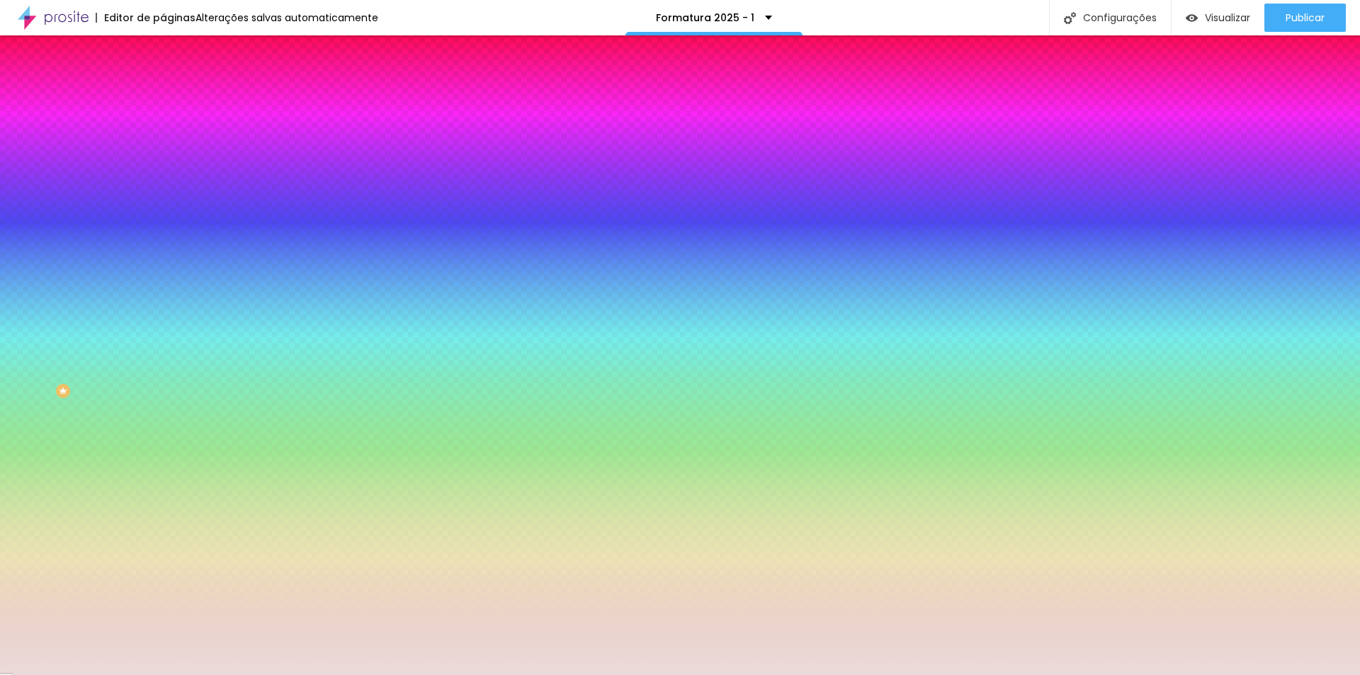
paste input "FFFFFF"
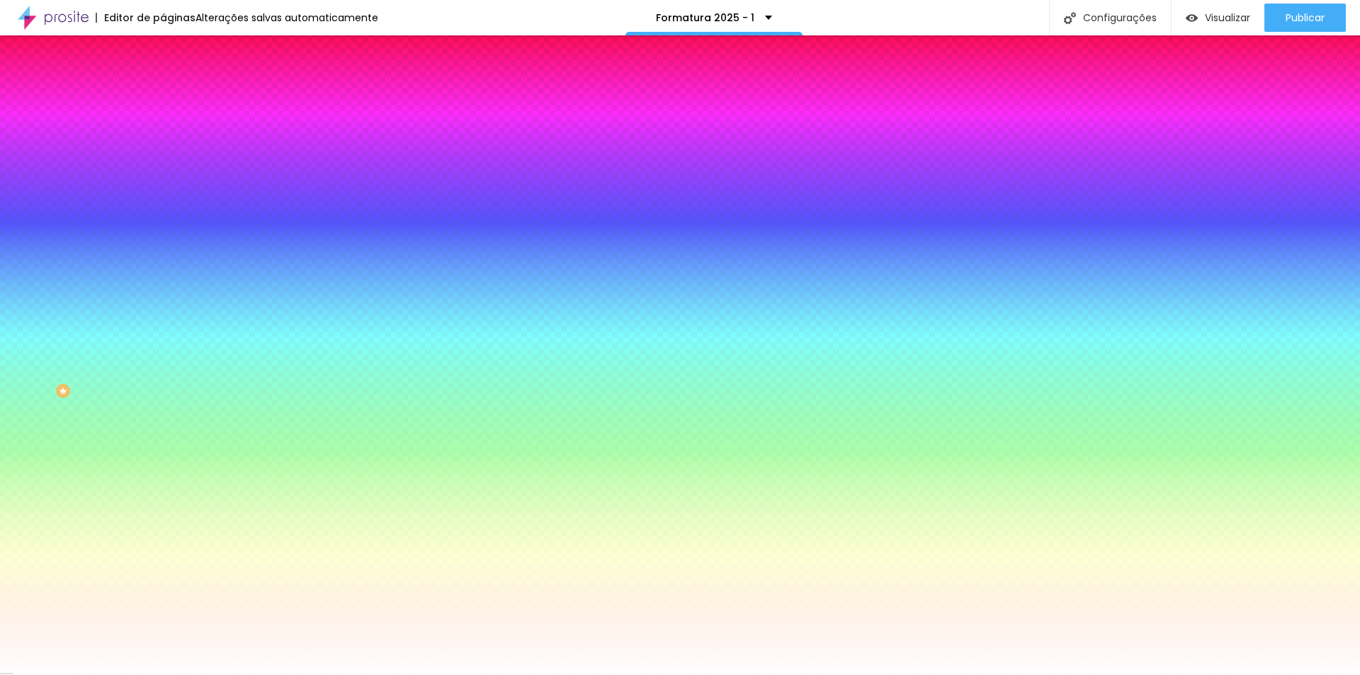
type input "#FFFFFF"
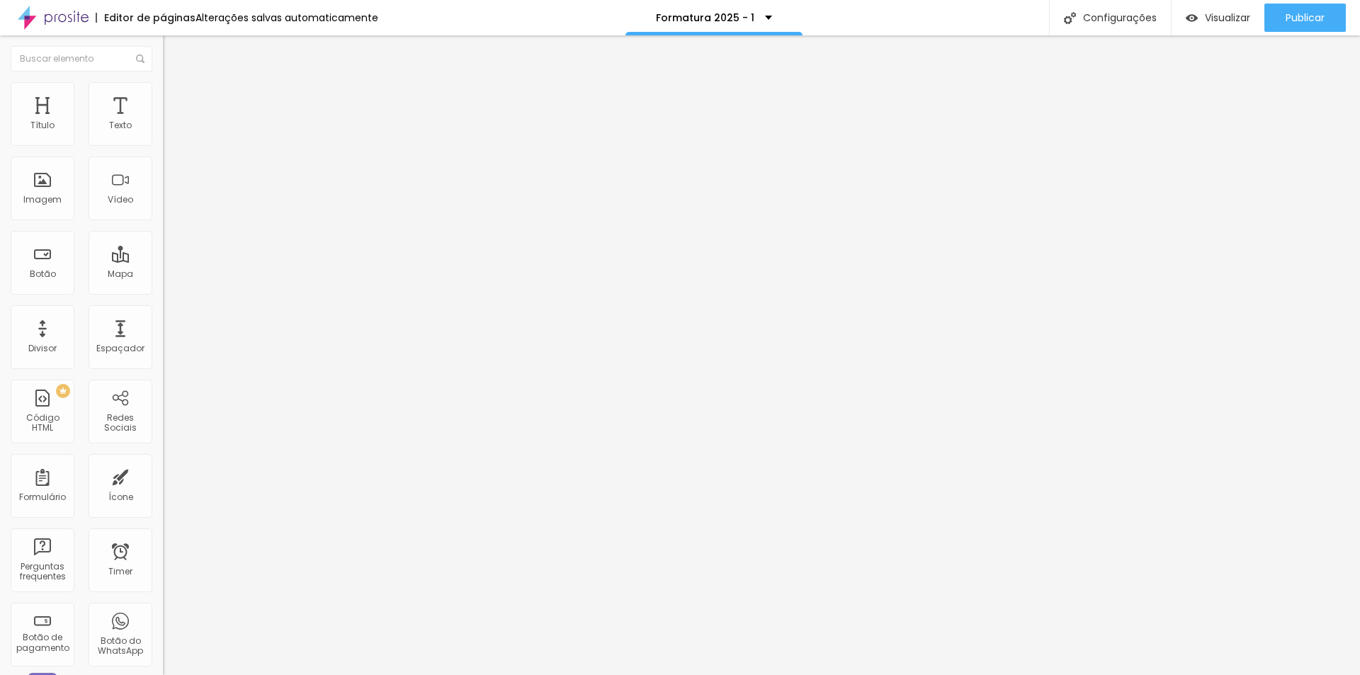
click at [176, 98] on span "Estilo" at bounding box center [187, 92] width 22 height 12
click at [163, 91] on img at bounding box center [169, 88] width 13 height 13
click at [176, 97] on span "Estilo" at bounding box center [187, 92] width 22 height 12
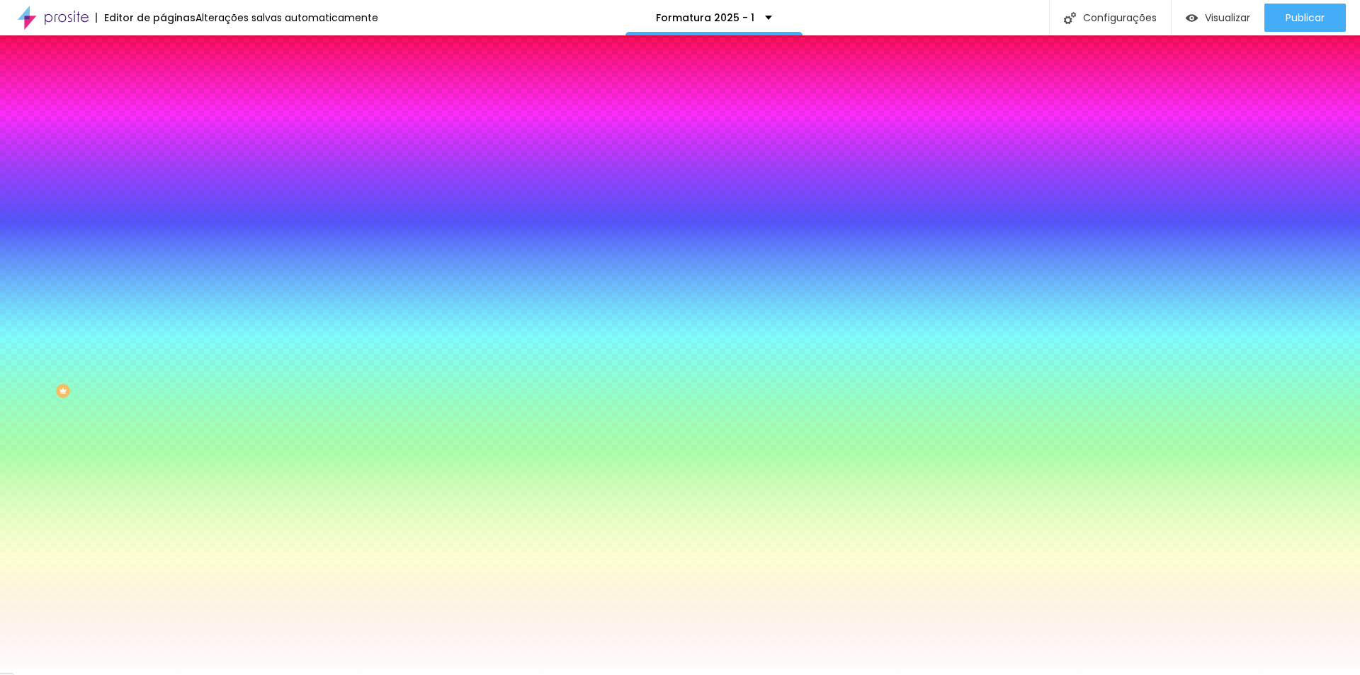
click at [163, 135] on div at bounding box center [244, 135] width 163 height 0
click at [93, 176] on div at bounding box center [680, 337] width 1360 height 675
type input "#FA2A2A"
drag, startPoint x: 93, startPoint y: 176, endPoint x: 99, endPoint y: 163, distance: 14.6
click at [1134, 20] on div at bounding box center [1135, 18] width 3 height 3
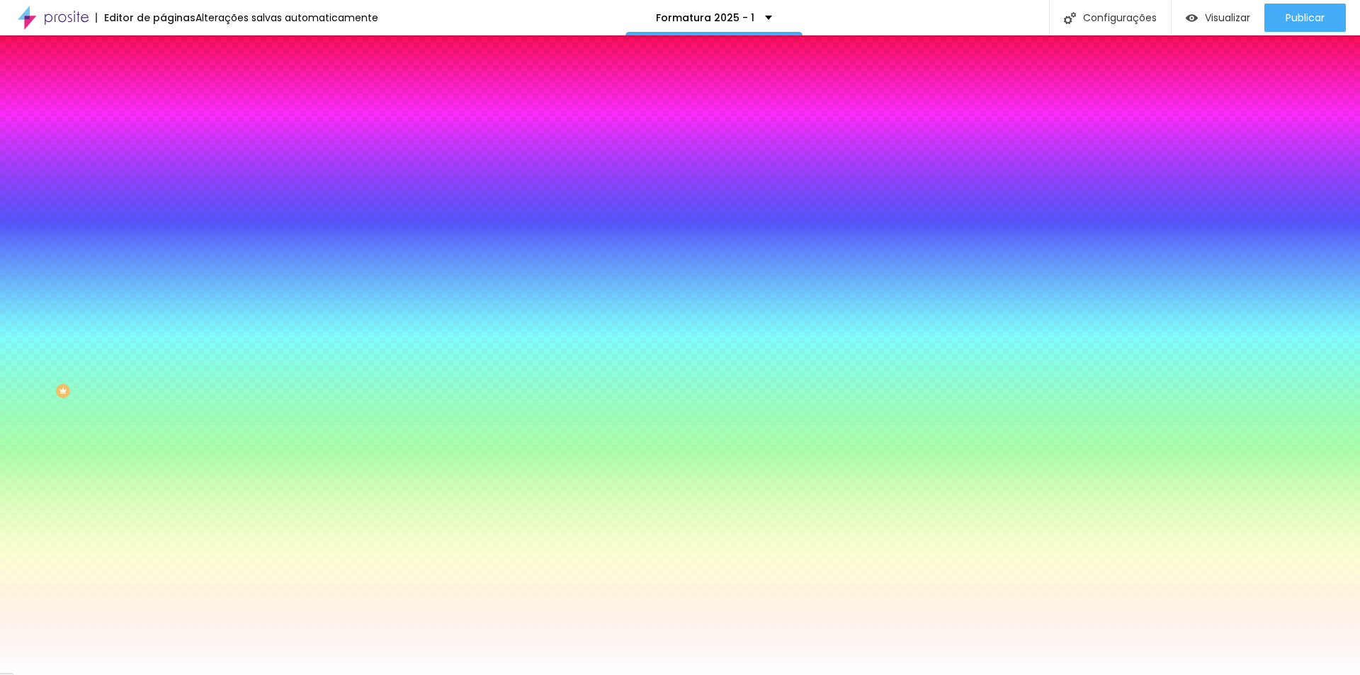
click at [163, 520] on input "#FFFFFF" at bounding box center [248, 527] width 170 height 14
click at [163, 520] on div at bounding box center [244, 520] width 163 height 0
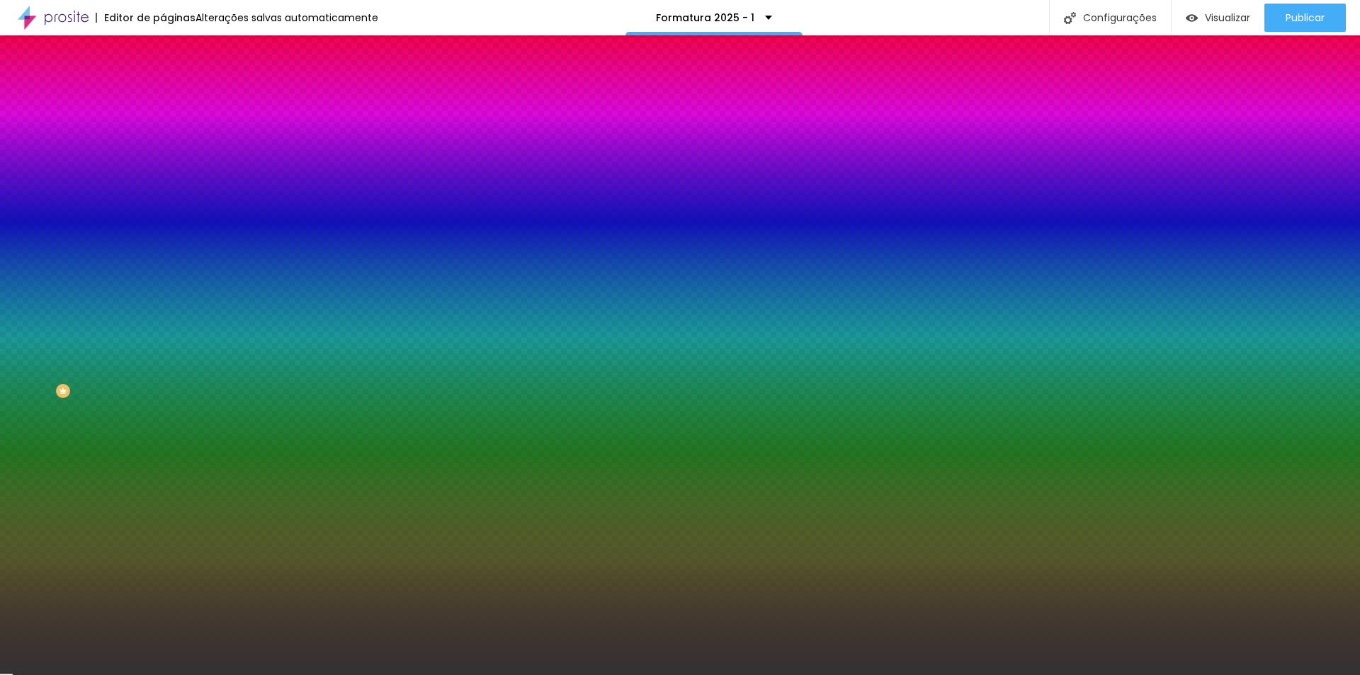
type input "#151515"
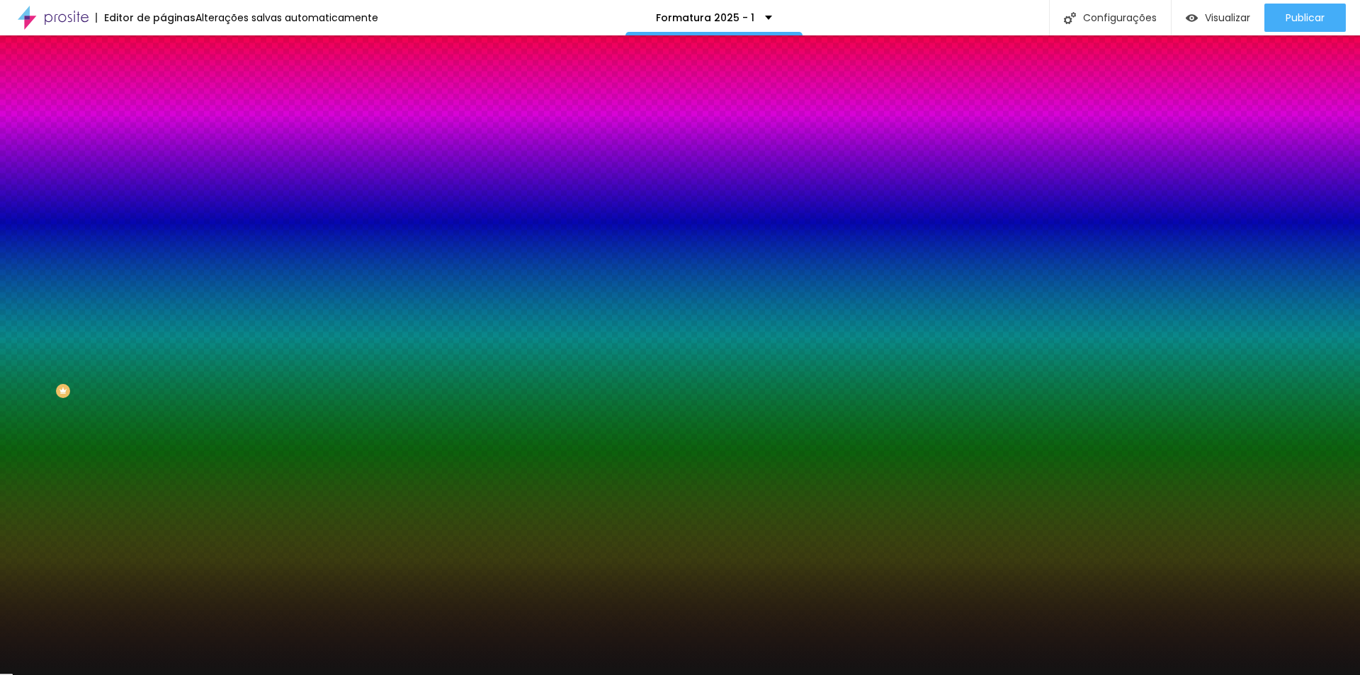
drag, startPoint x: 90, startPoint y: 384, endPoint x: 11, endPoint y: 452, distance: 104.4
click at [163, 452] on div "Editar Botão Conteúdo Estilo Avançado Cor de fundo Voltar ao padrão #FA2A2A Tip…" at bounding box center [244, 354] width 163 height 639
click at [163, 520] on div "#151515" at bounding box center [244, 527] width 163 height 14
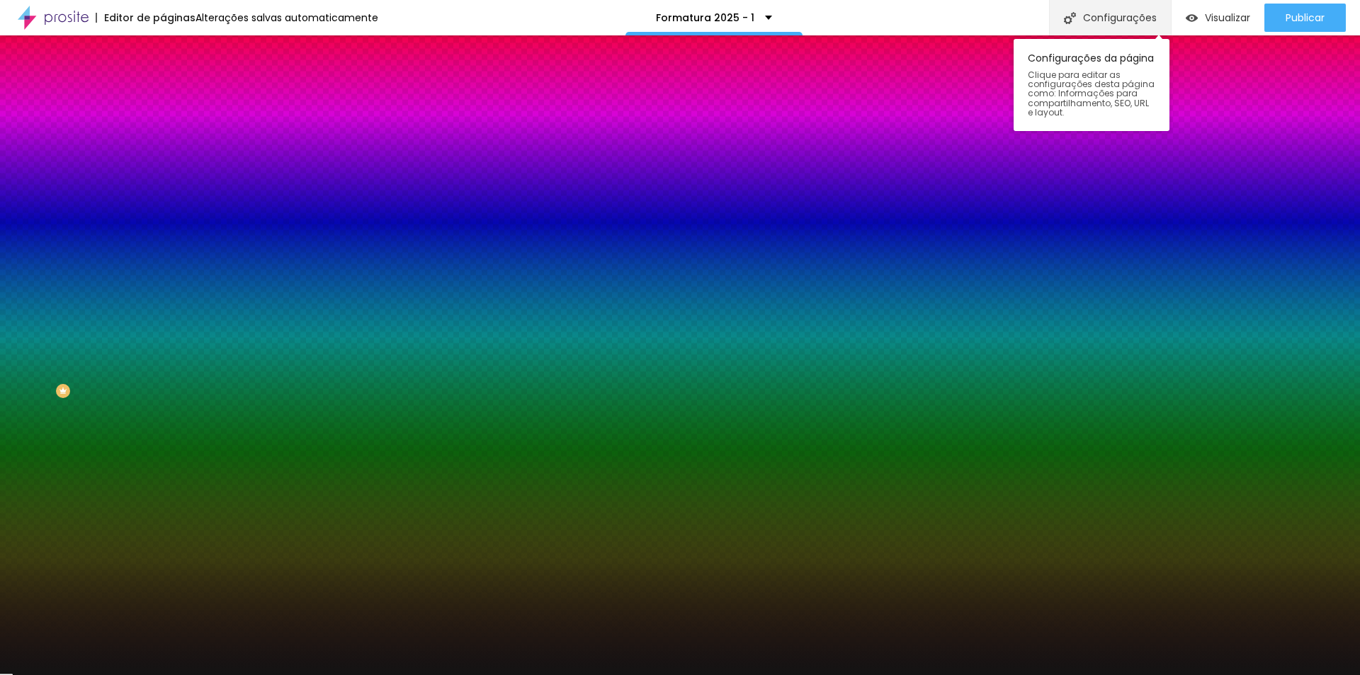
click at [1112, 16] on div "Configurações" at bounding box center [1110, 17] width 122 height 35
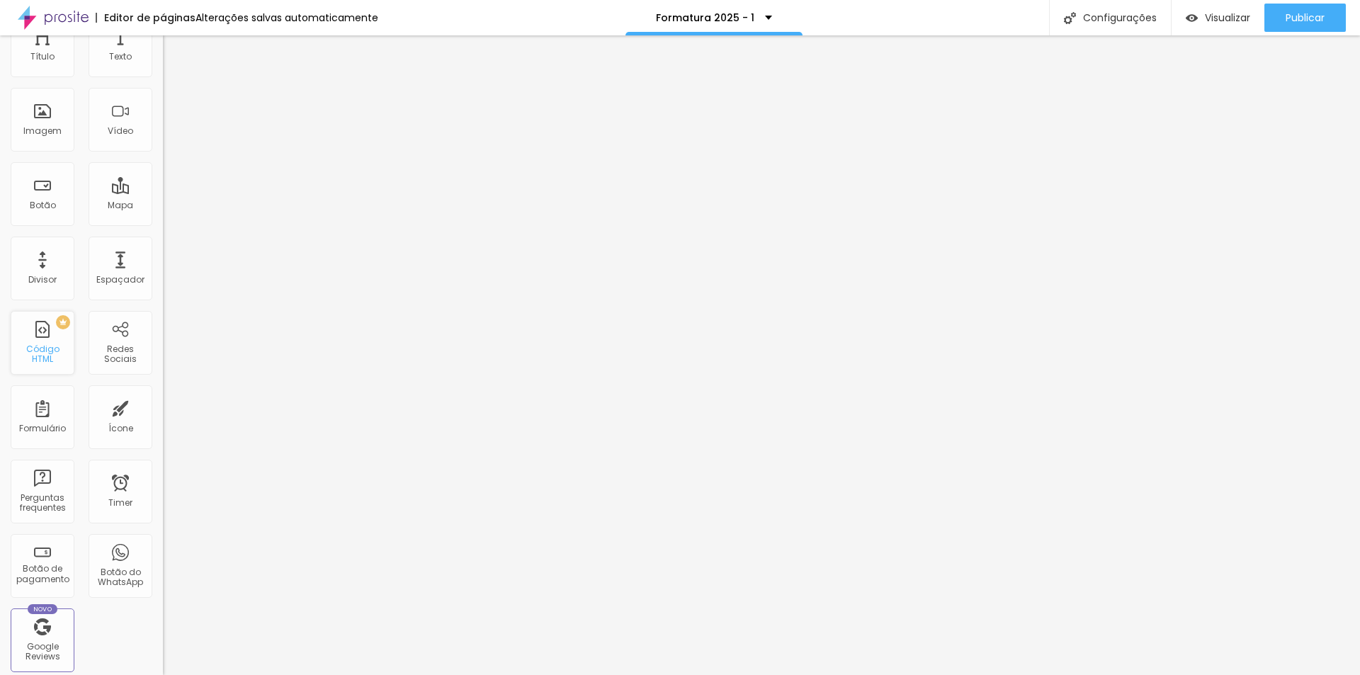
scroll to position [0, 0]
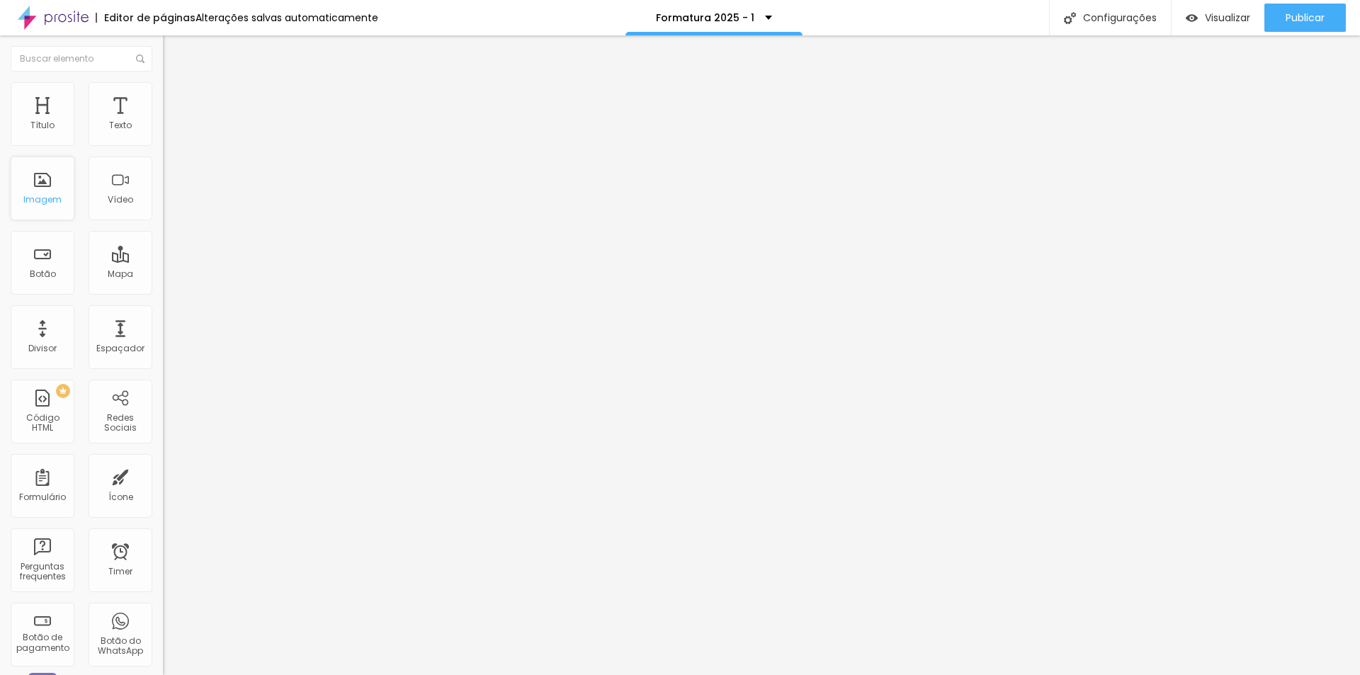
click at [42, 188] on div "Imagem" at bounding box center [43, 188] width 64 height 64
click at [42, 200] on div "Imagem" at bounding box center [42, 200] width 38 height 10
click at [163, 82] on li "Estilo" at bounding box center [244, 89] width 163 height 14
drag, startPoint x: 151, startPoint y: 161, endPoint x: 122, endPoint y: 164, distance: 29.1
click at [163, 147] on div "Tamanho 100 px %" at bounding box center [244, 128] width 163 height 36
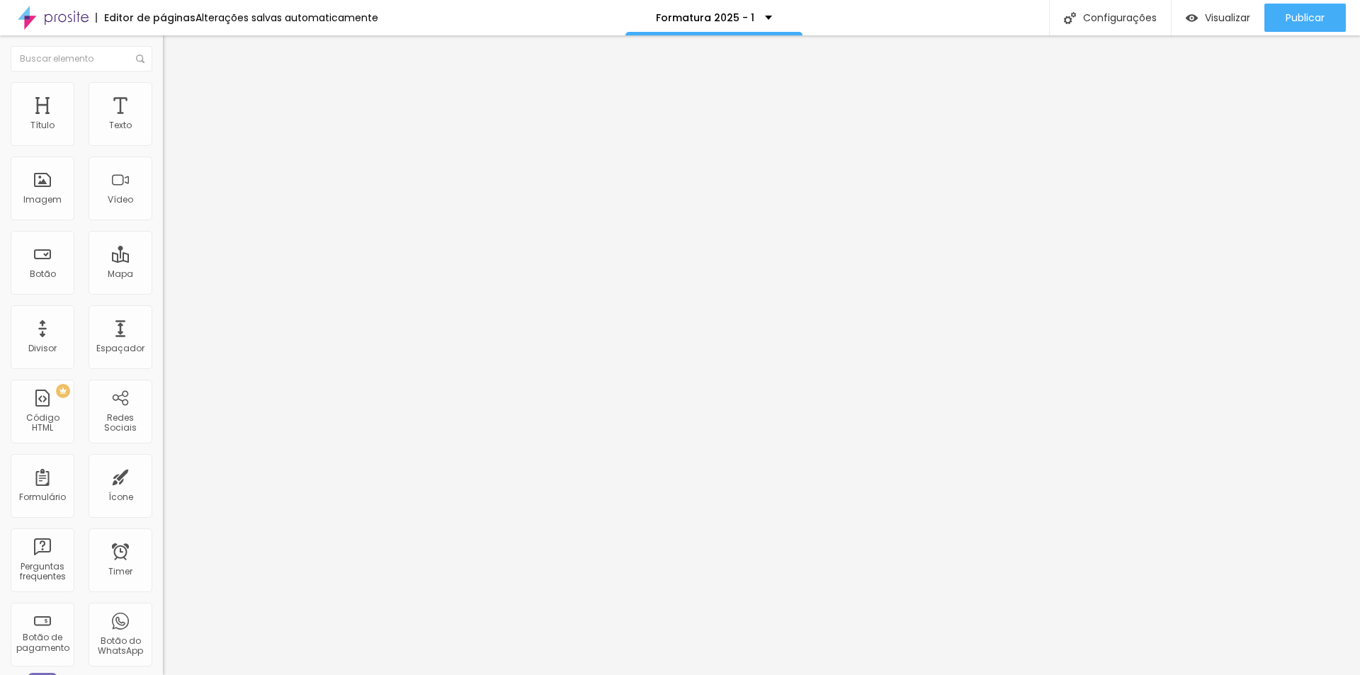
type input "95"
type input "90"
type input "85"
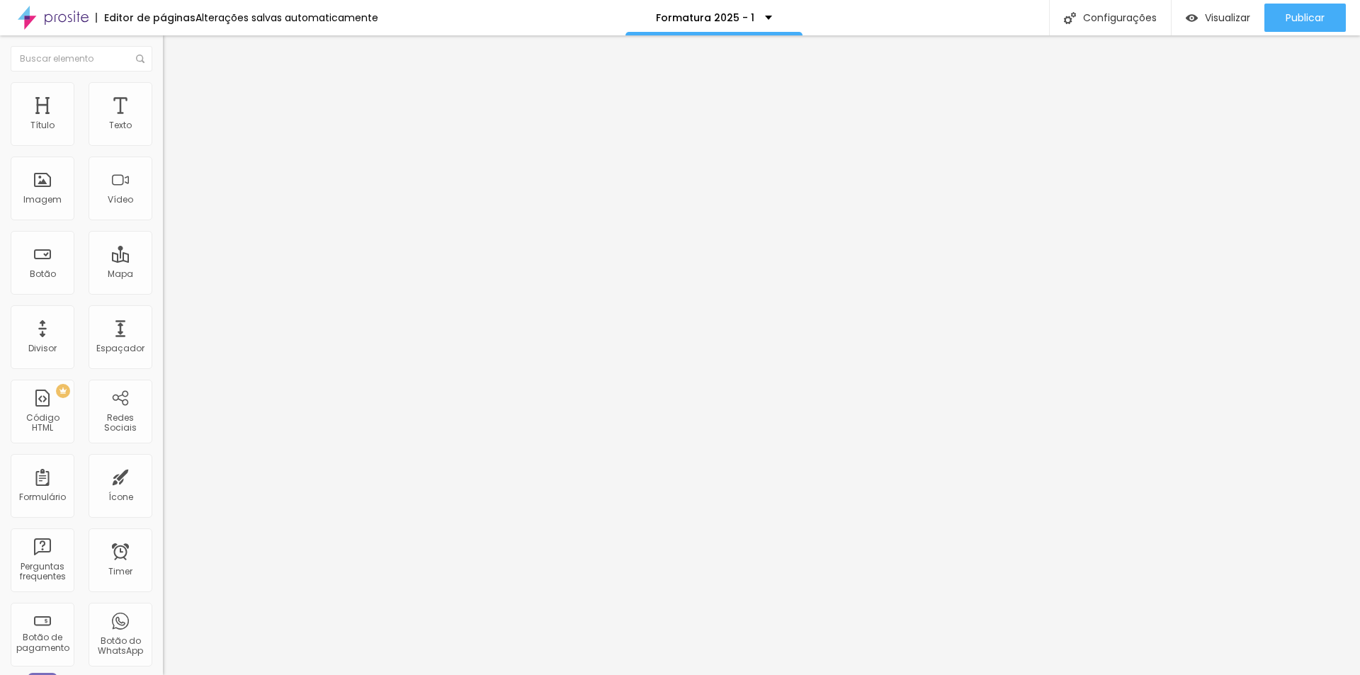
type input "85"
type input "80"
type input "75"
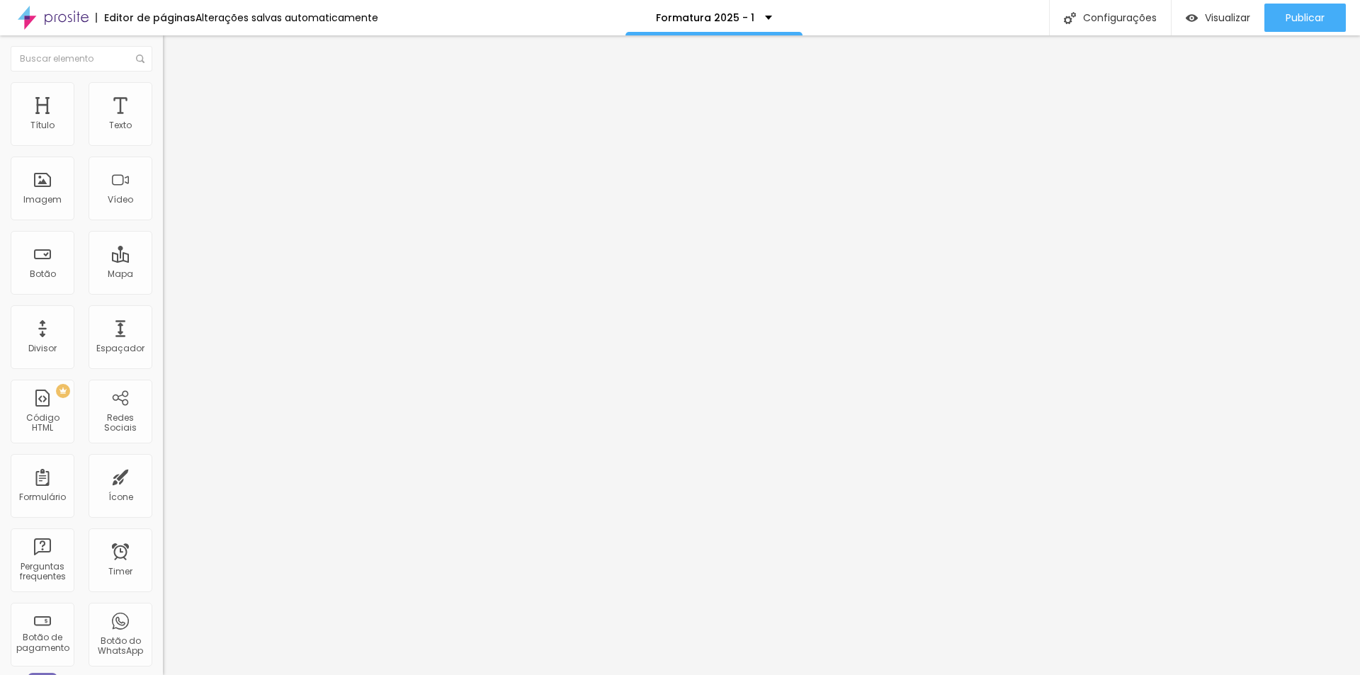
type input "70"
drag, startPoint x: 149, startPoint y: 149, endPoint x: 103, endPoint y: 154, distance: 46.9
type input "70"
click at [163, 145] on input "range" at bounding box center [208, 139] width 91 height 11
click at [163, 96] on li "Avançado" at bounding box center [244, 103] width 163 height 14
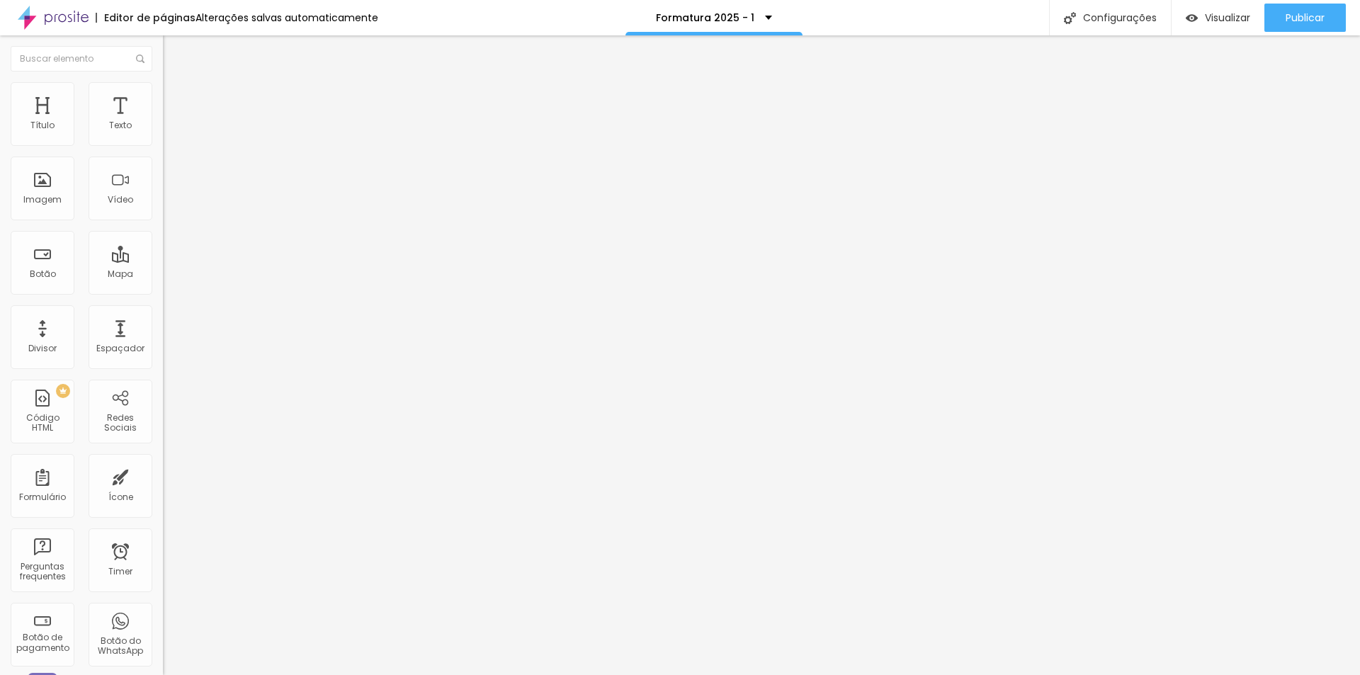
click at [176, 98] on span "Estilo" at bounding box center [187, 92] width 22 height 12
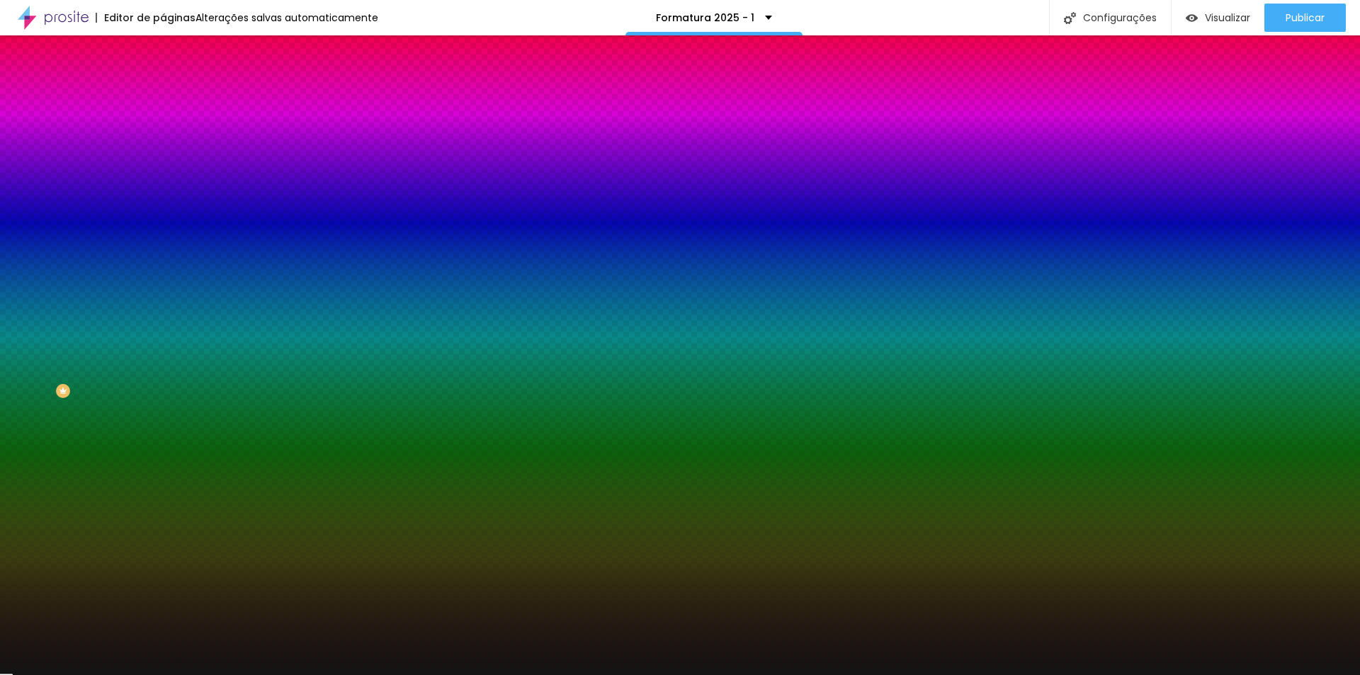
click at [170, 177] on icon "button" at bounding box center [173, 180] width 6 height 6
click at [228, 674] on div at bounding box center [680, 675] width 1360 height 0
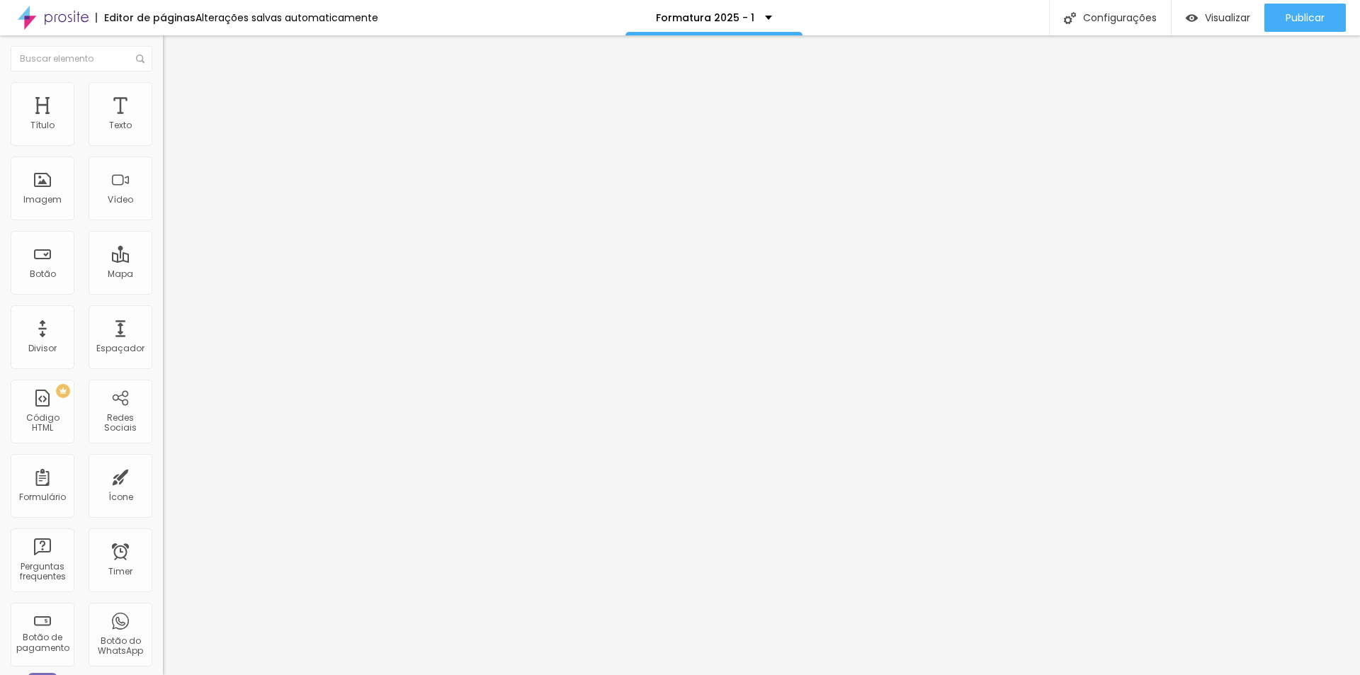
click at [176, 98] on span "Estilo" at bounding box center [187, 92] width 22 height 12
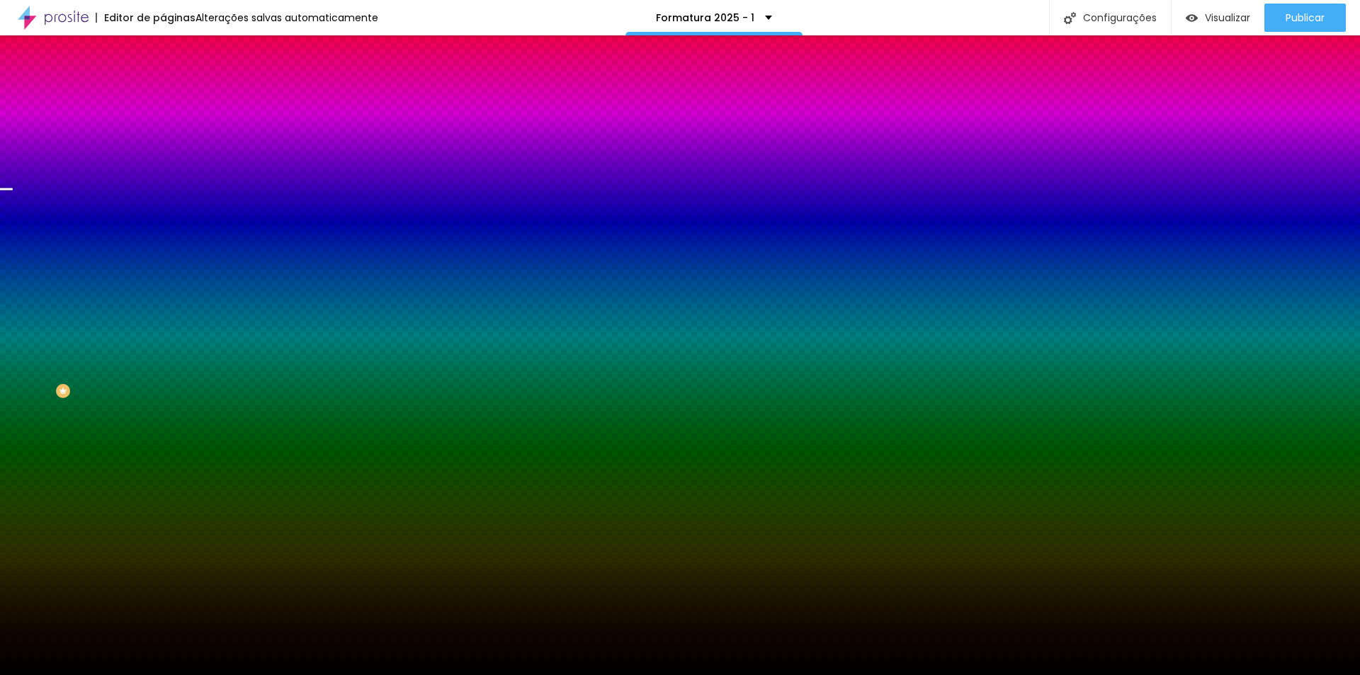
click at [163, 130] on span "Trocar imagem" at bounding box center [201, 124] width 77 height 12
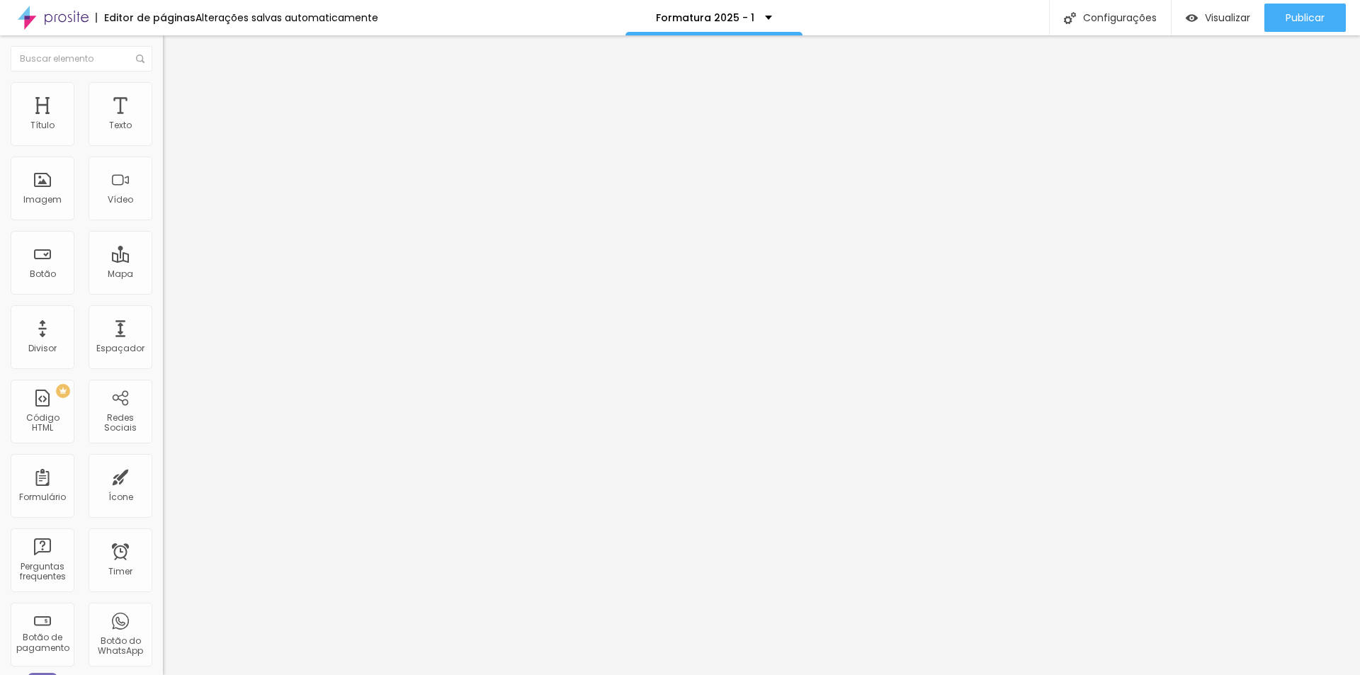
click at [870, 21] on div "Editor de páginas Alterações salvas automaticamente Formatura 2025 - 1 Configur…" at bounding box center [680, 17] width 1360 height 35
click at [176, 95] on span "Estilo" at bounding box center [187, 92] width 22 height 12
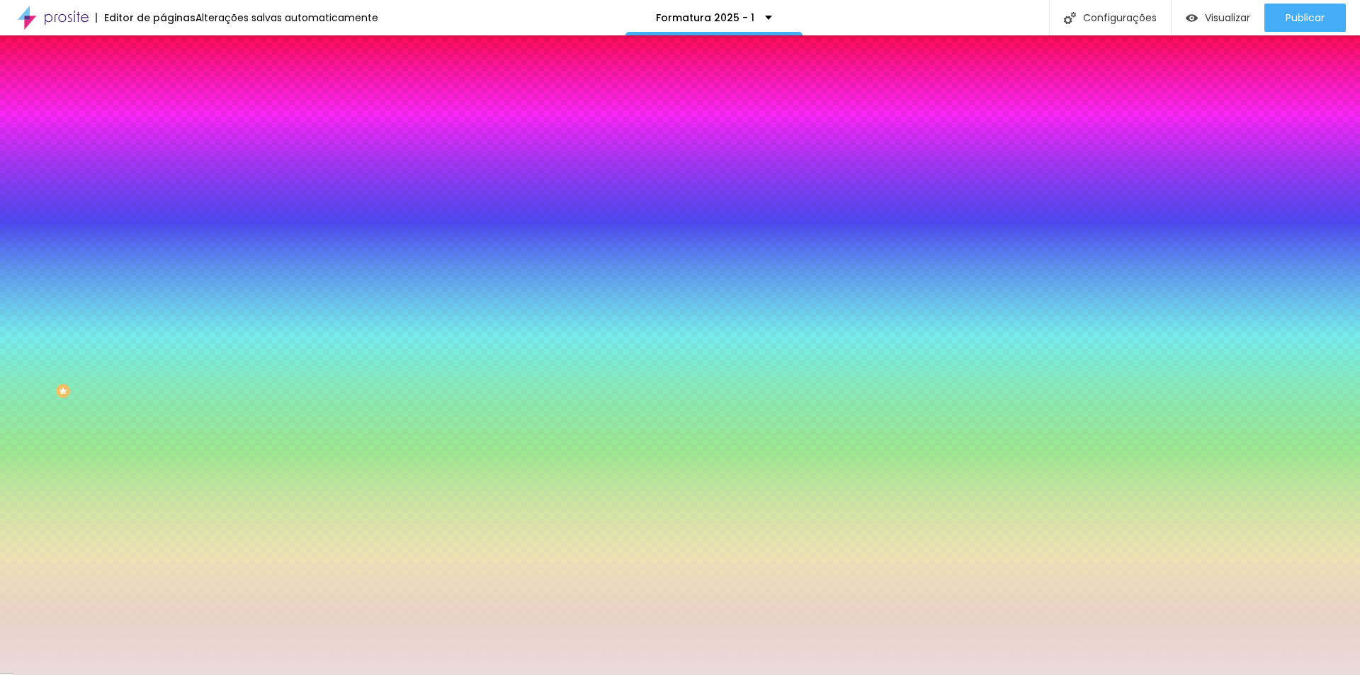
click at [163, 135] on div at bounding box center [244, 135] width 163 height 0
drag, startPoint x: 123, startPoint y: 178, endPoint x: 123, endPoint y: 170, distance: 8.5
click at [123, 170] on div at bounding box center [680, 337] width 1360 height 675
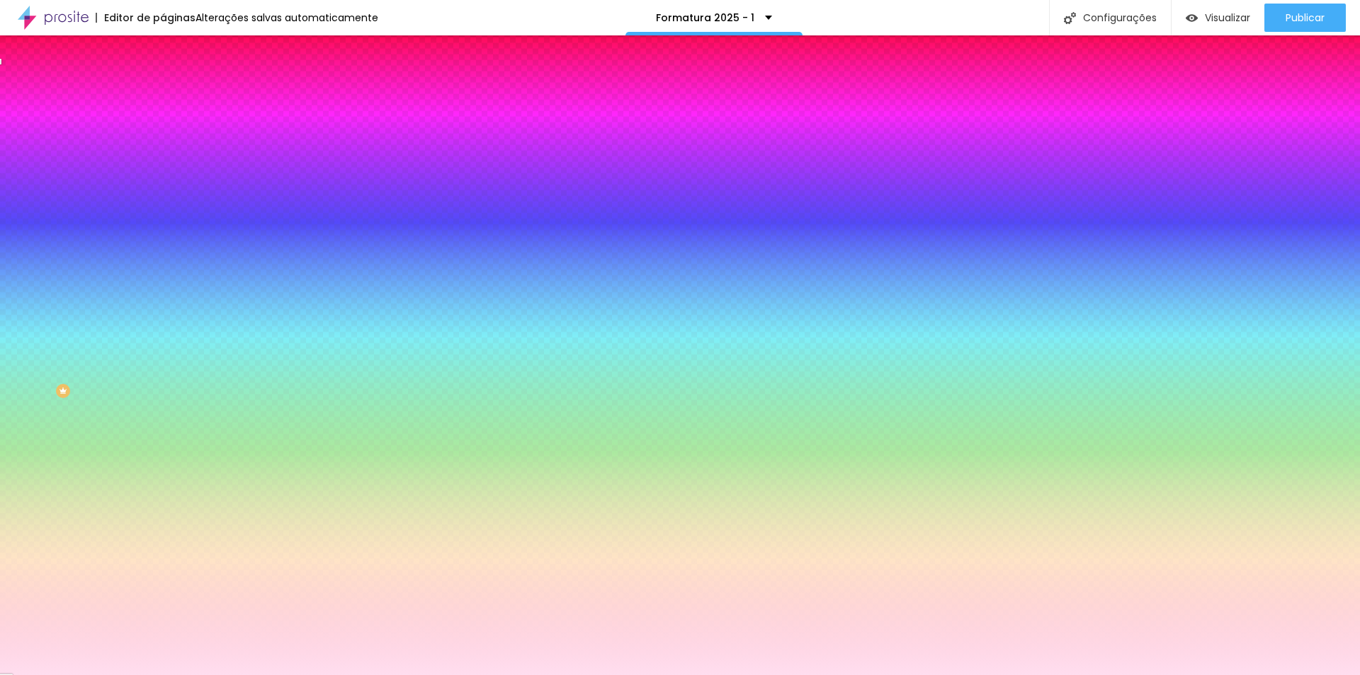
type input "#FFDEEF"
drag, startPoint x: 53, startPoint y: 172, endPoint x: 33, endPoint y: 152, distance: 29.0
click at [163, 149] on div "Cor de fundo Voltar ao padrão #FFDEEF" at bounding box center [244, 129] width 163 height 39
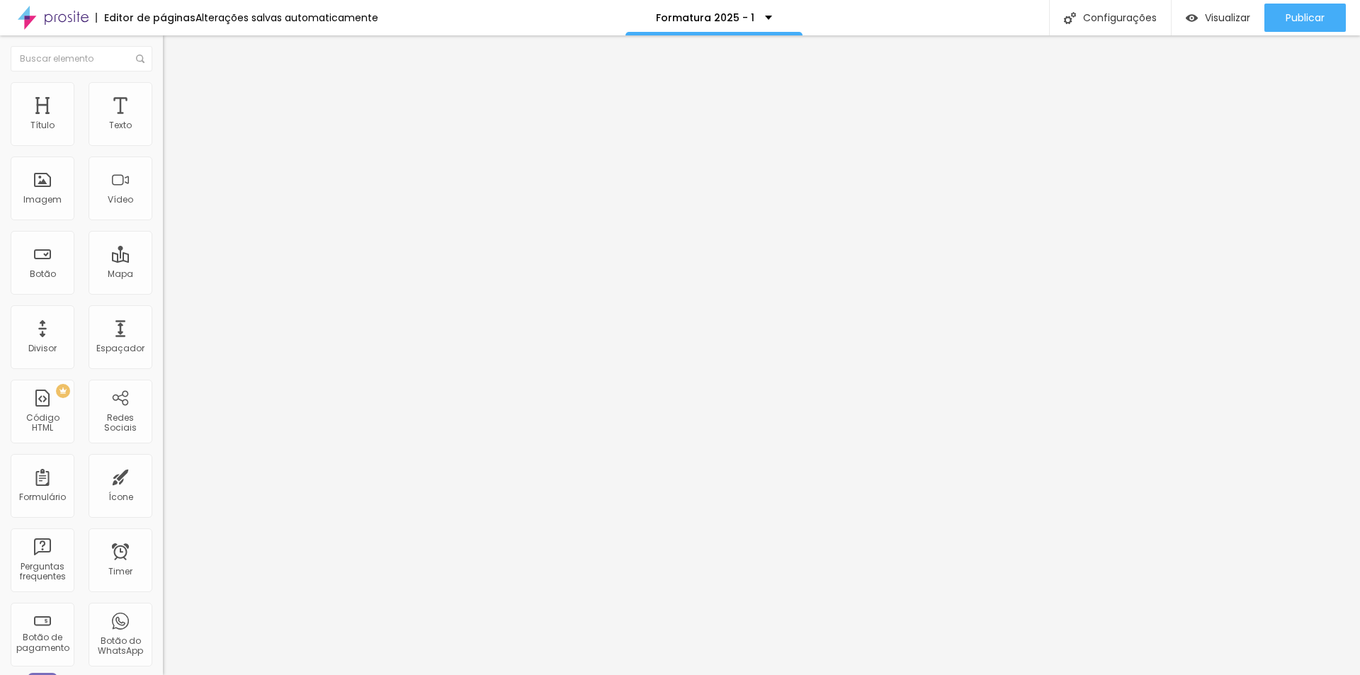
click at [163, 91] on li "Estilo" at bounding box center [244, 89] width 163 height 14
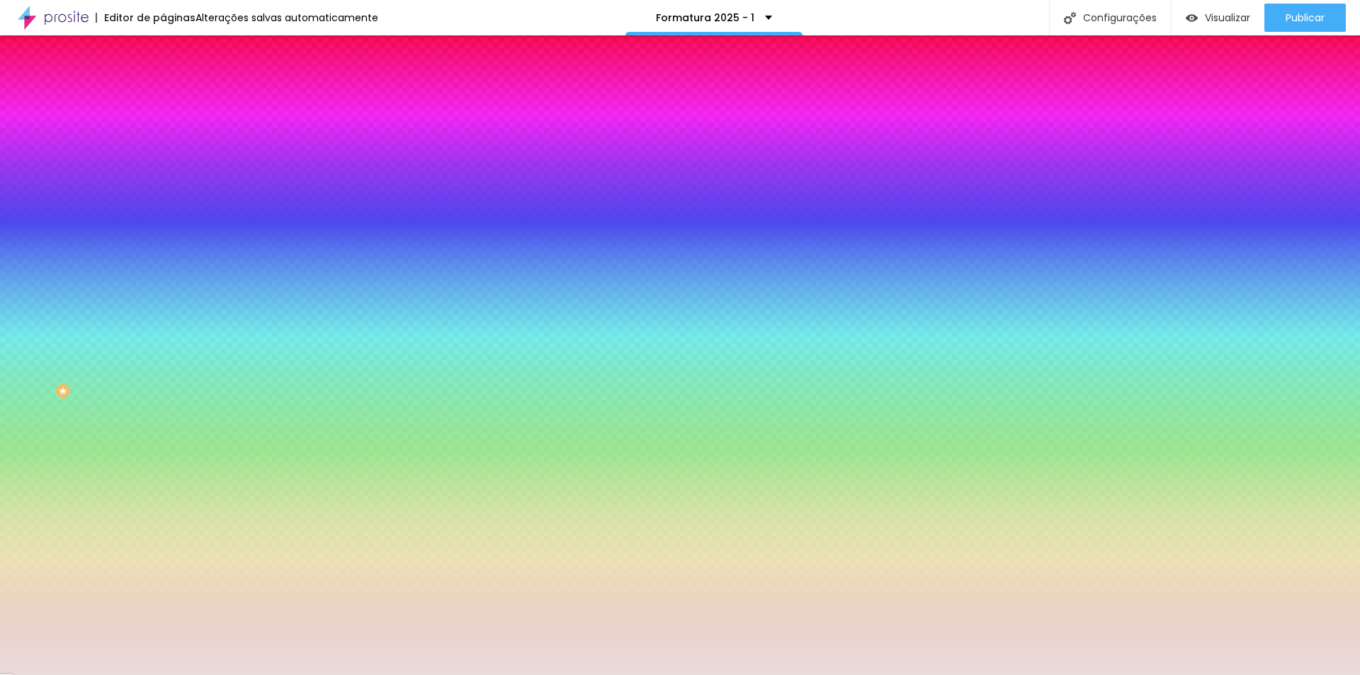
click at [163, 135] on div at bounding box center [244, 135] width 163 height 0
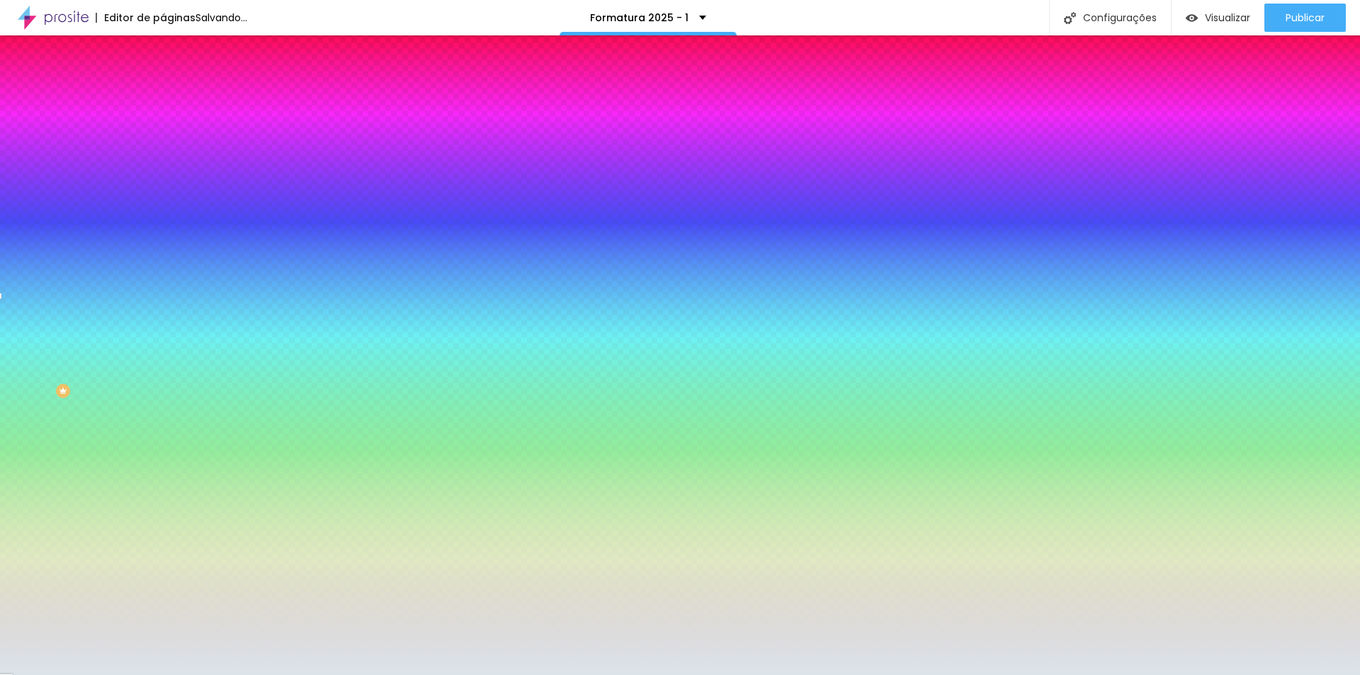
click at [125, 206] on div at bounding box center [680, 337] width 1360 height 675
drag, startPoint x: 37, startPoint y: 159, endPoint x: 55, endPoint y: 168, distance: 20.0
click at [163, 149] on div at bounding box center [244, 149] width 163 height 0
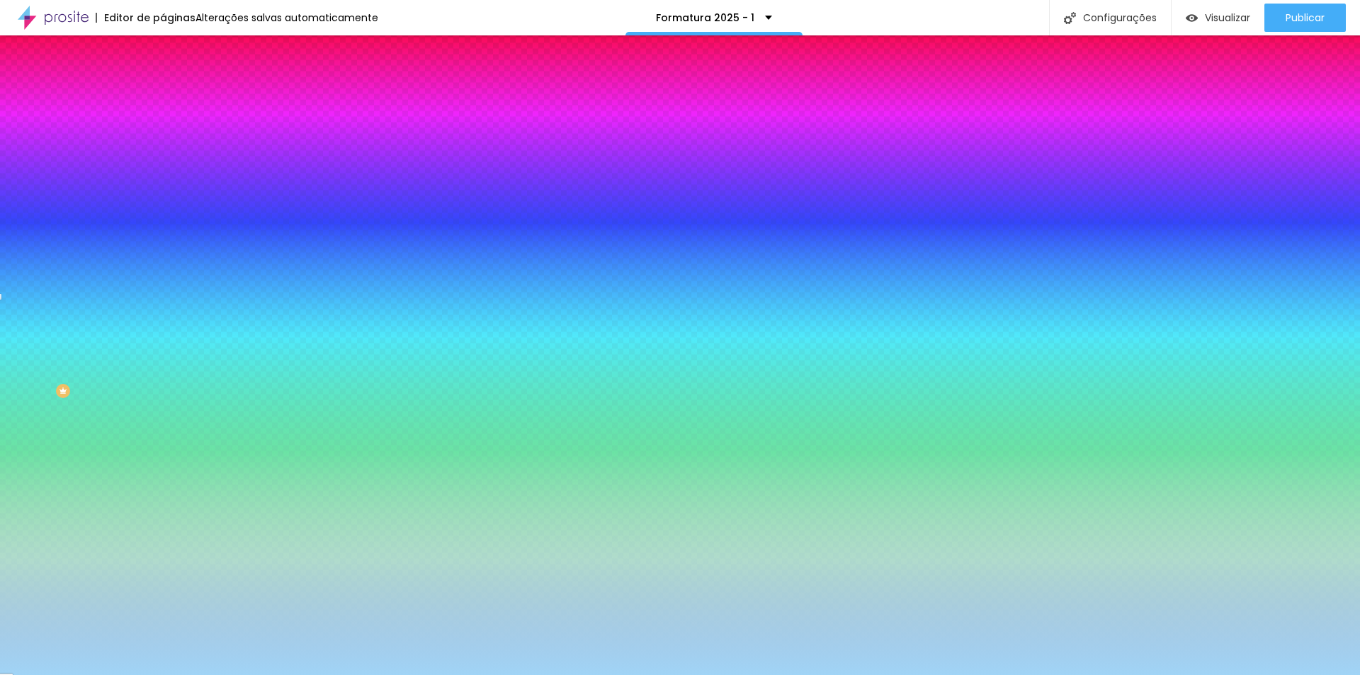
click at [163, 168] on div "Cor de fundo Voltar ao padrão #DBE4EA Sombra DESATIVADO Voltar ao padrão Borda …" at bounding box center [244, 173] width 163 height 126
click at [163, 135] on div at bounding box center [244, 135] width 163 height 0
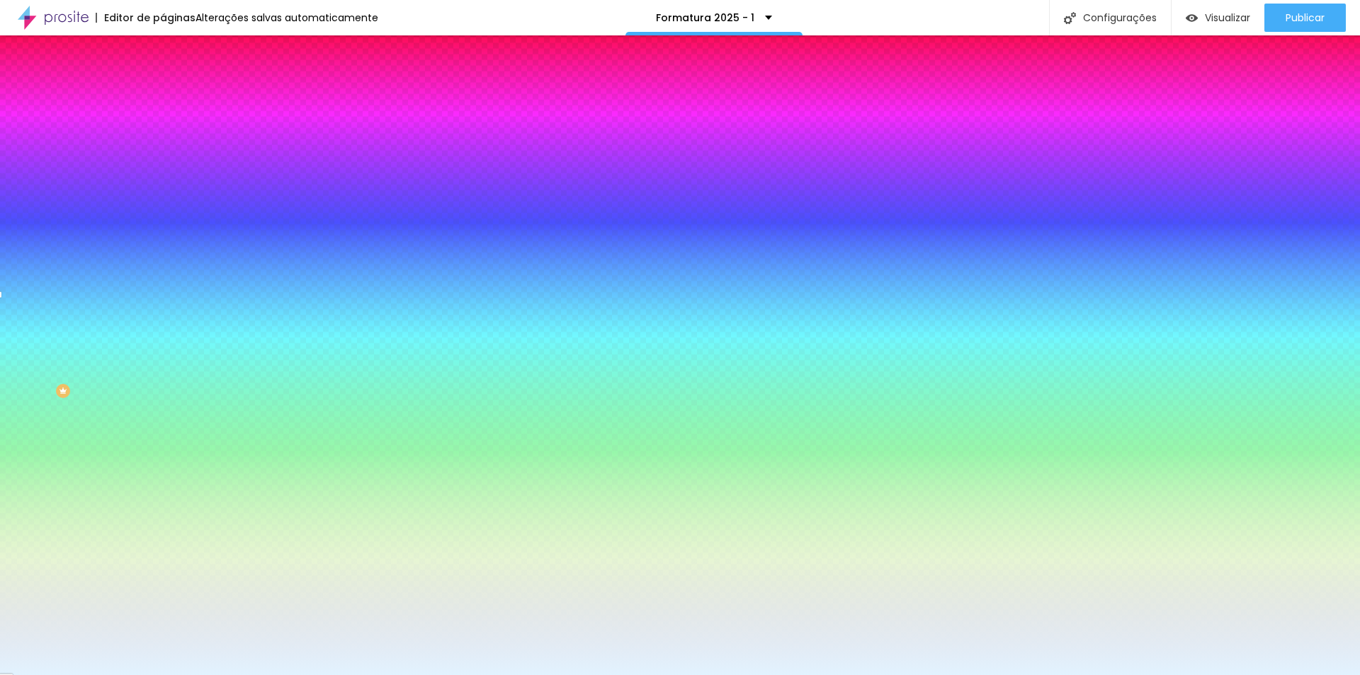
type input "#D8EEFF"
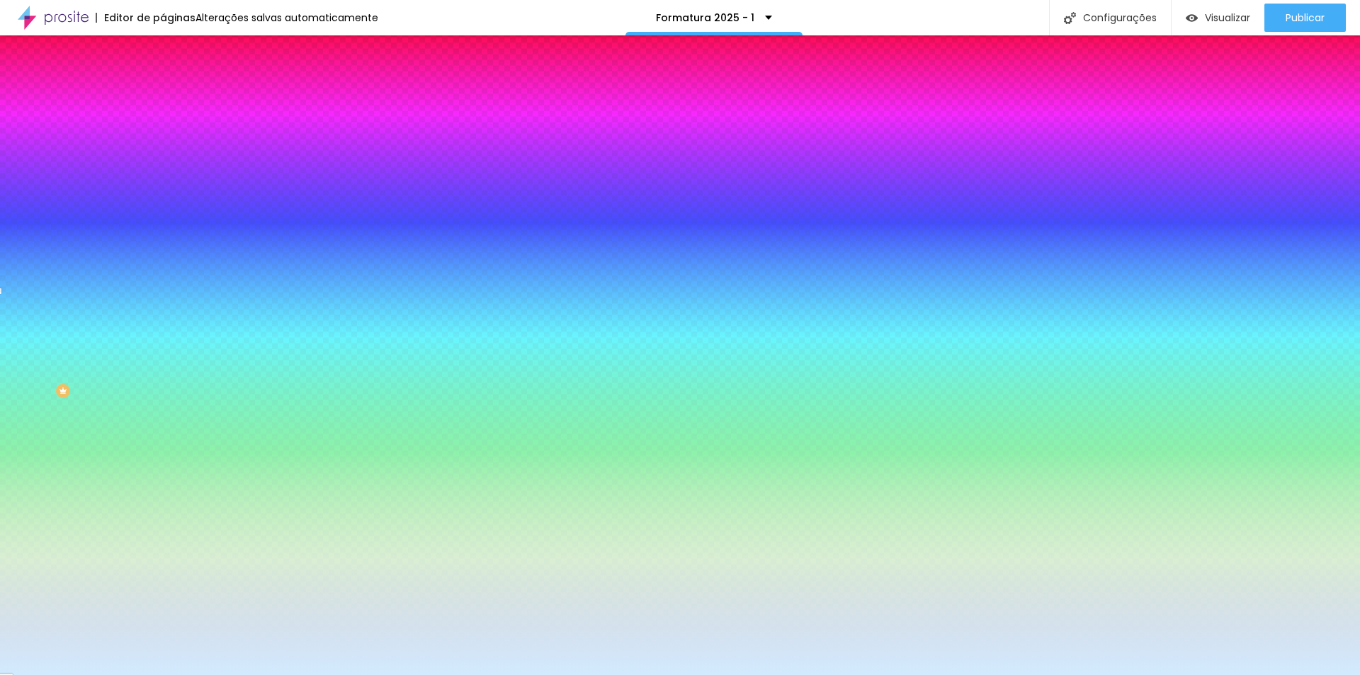
drag, startPoint x: 50, startPoint y: 167, endPoint x: 38, endPoint y: 157, distance: 15.6
click at [163, 149] on div at bounding box center [244, 149] width 163 height 0
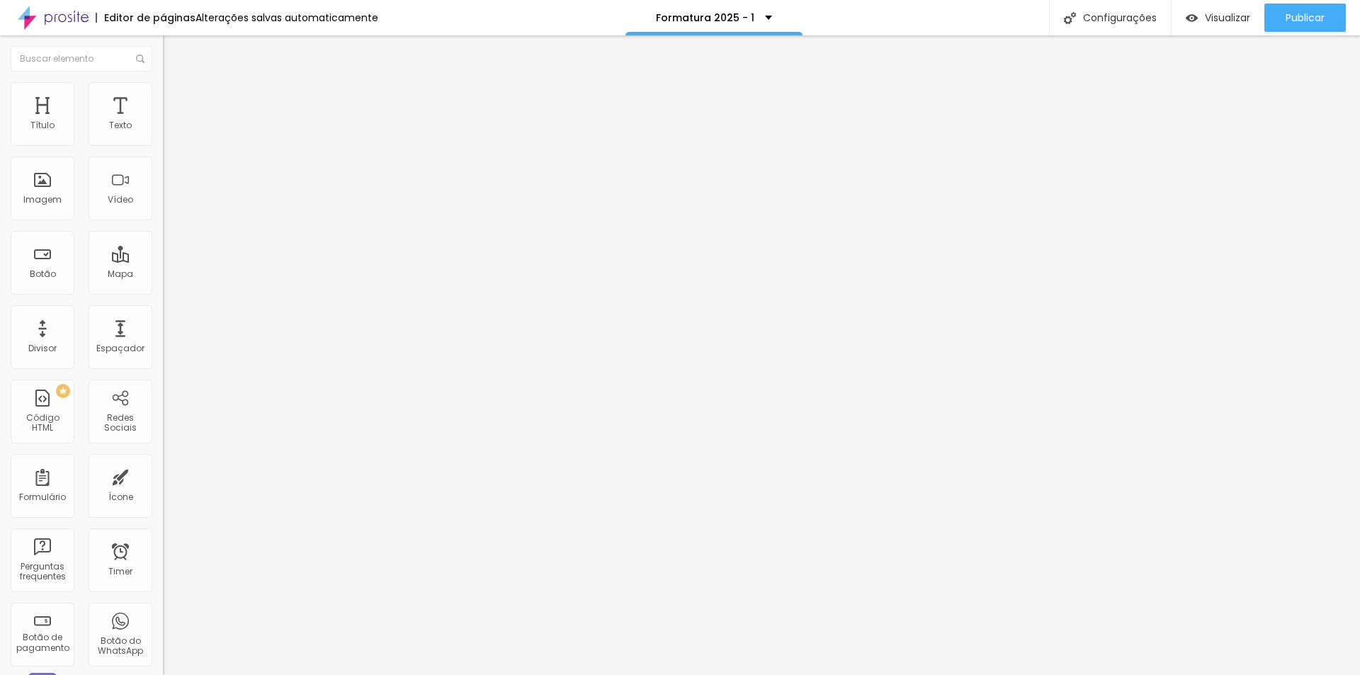
click at [176, 98] on span "Estilo" at bounding box center [187, 92] width 22 height 12
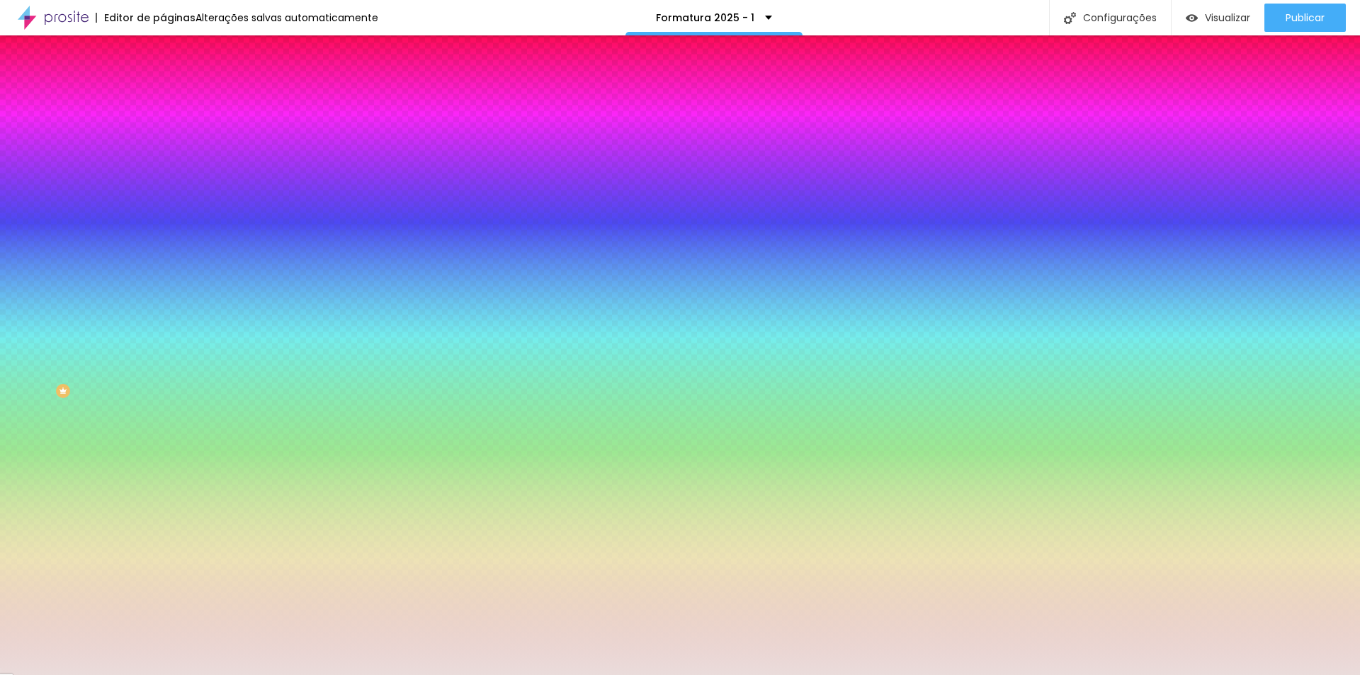
click at [163, 135] on div at bounding box center [244, 135] width 163 height 0
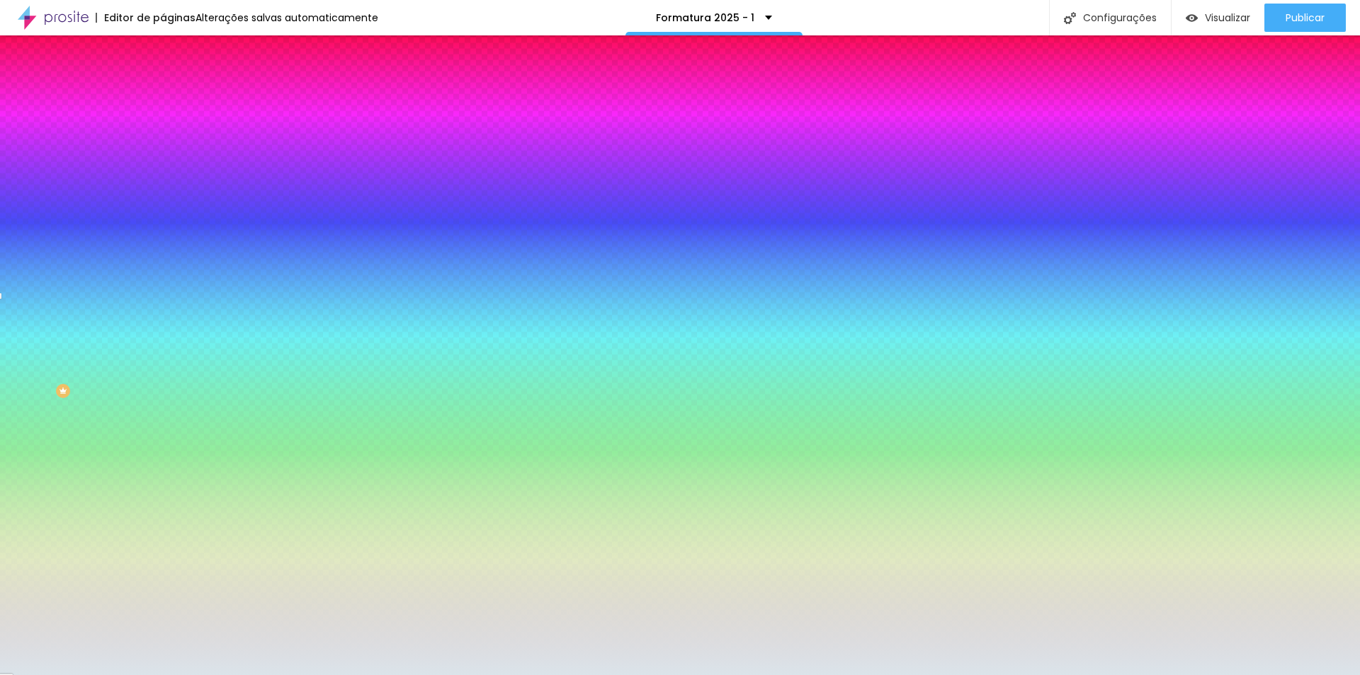
drag, startPoint x: 125, startPoint y: 215, endPoint x: 125, endPoint y: 206, distance: 9.2
click at [125, 206] on div at bounding box center [680, 337] width 1360 height 675
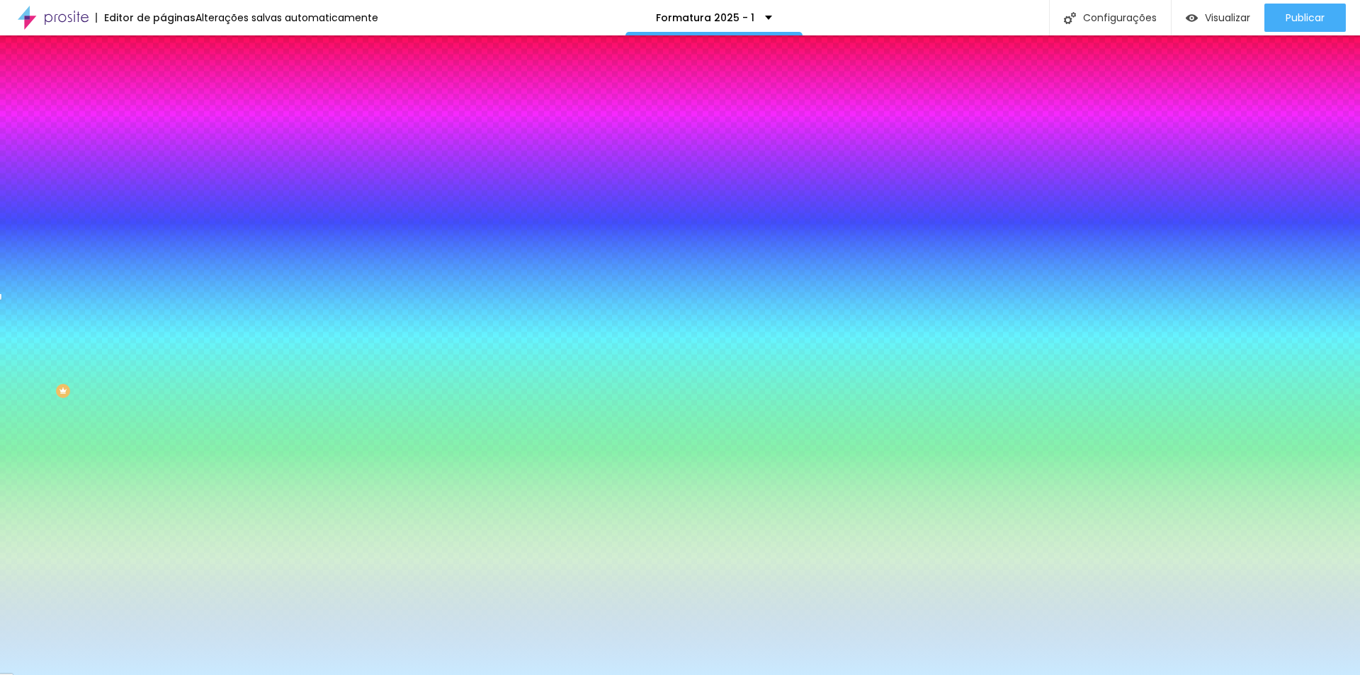
type input "#CCEBFF"
drag, startPoint x: 59, startPoint y: 169, endPoint x: 38, endPoint y: 159, distance: 22.8
click at [163, 149] on div at bounding box center [244, 149] width 163 height 0
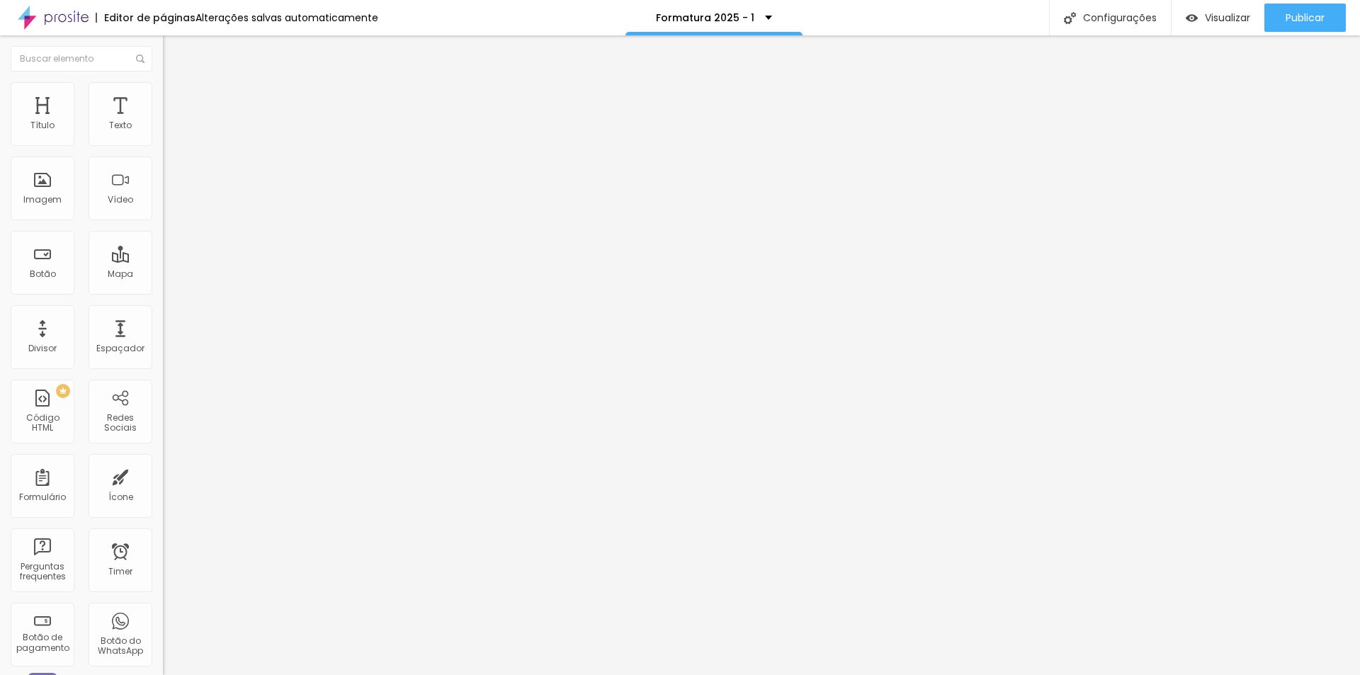
click at [176, 95] on span "Estilo" at bounding box center [187, 92] width 22 height 12
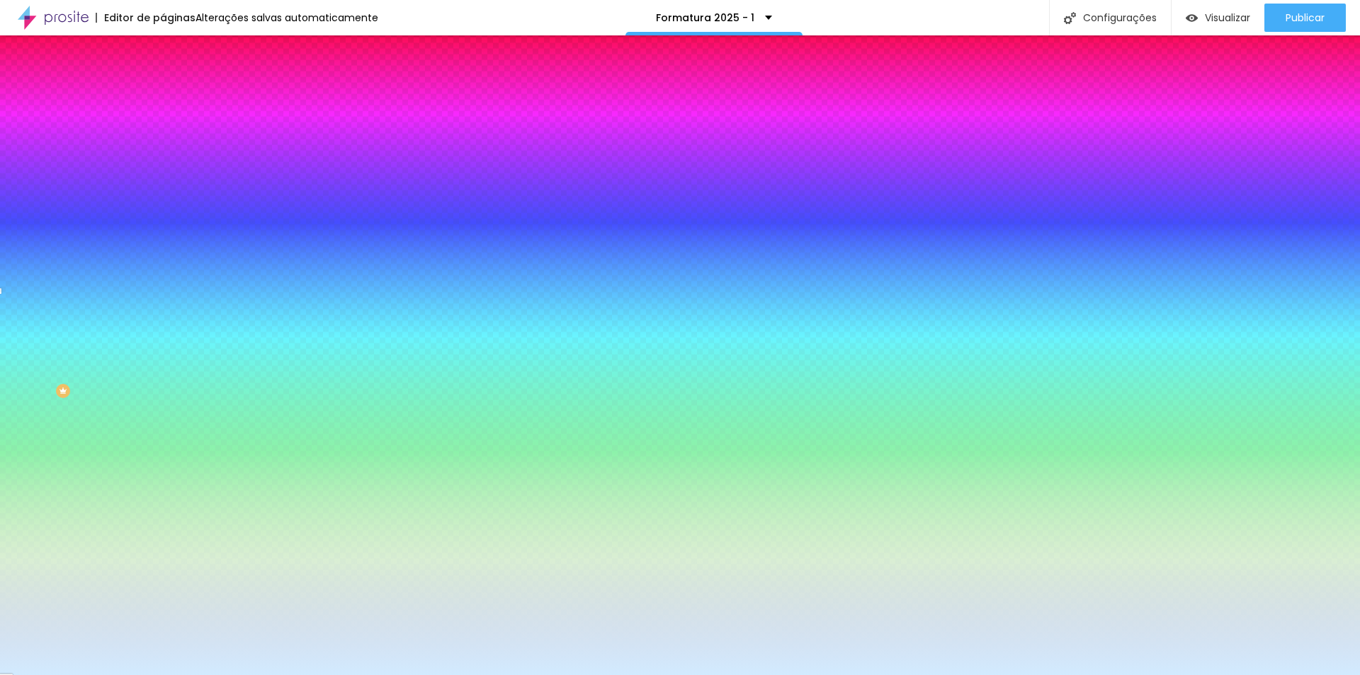
click at [163, 135] on div at bounding box center [244, 135] width 163 height 0
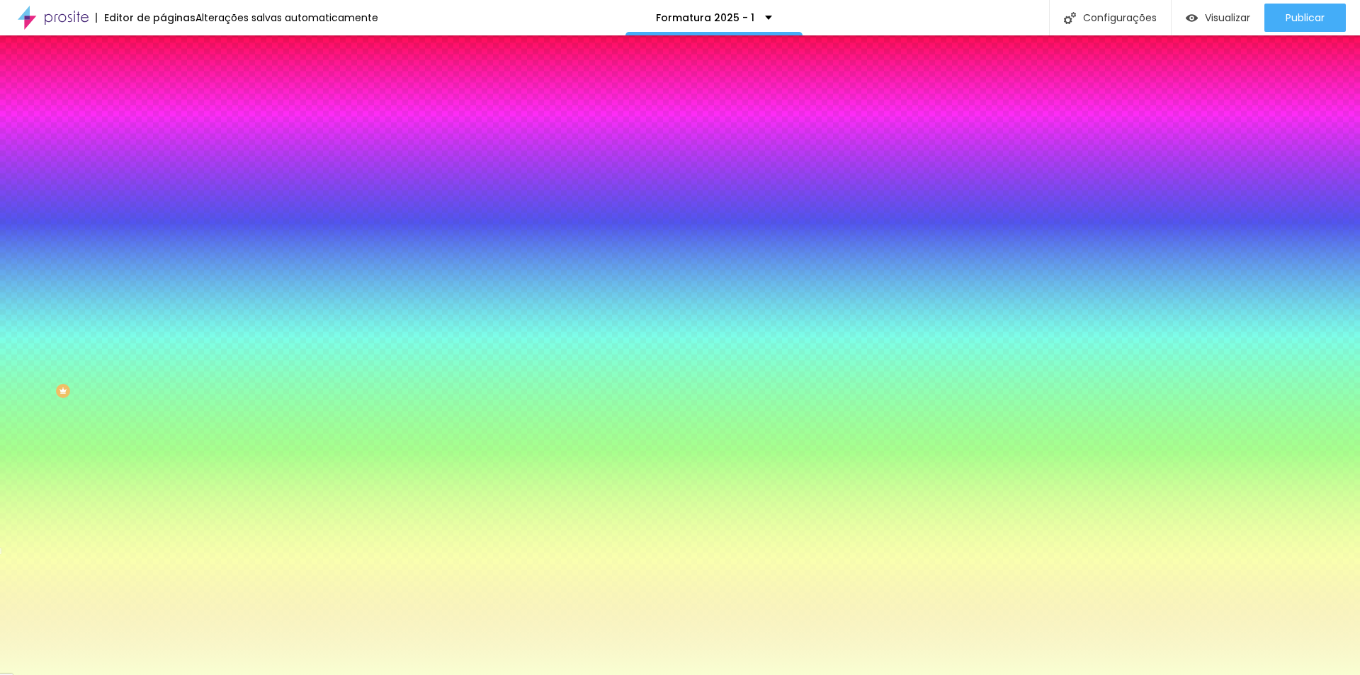
click at [127, 246] on div at bounding box center [680, 337] width 1360 height 675
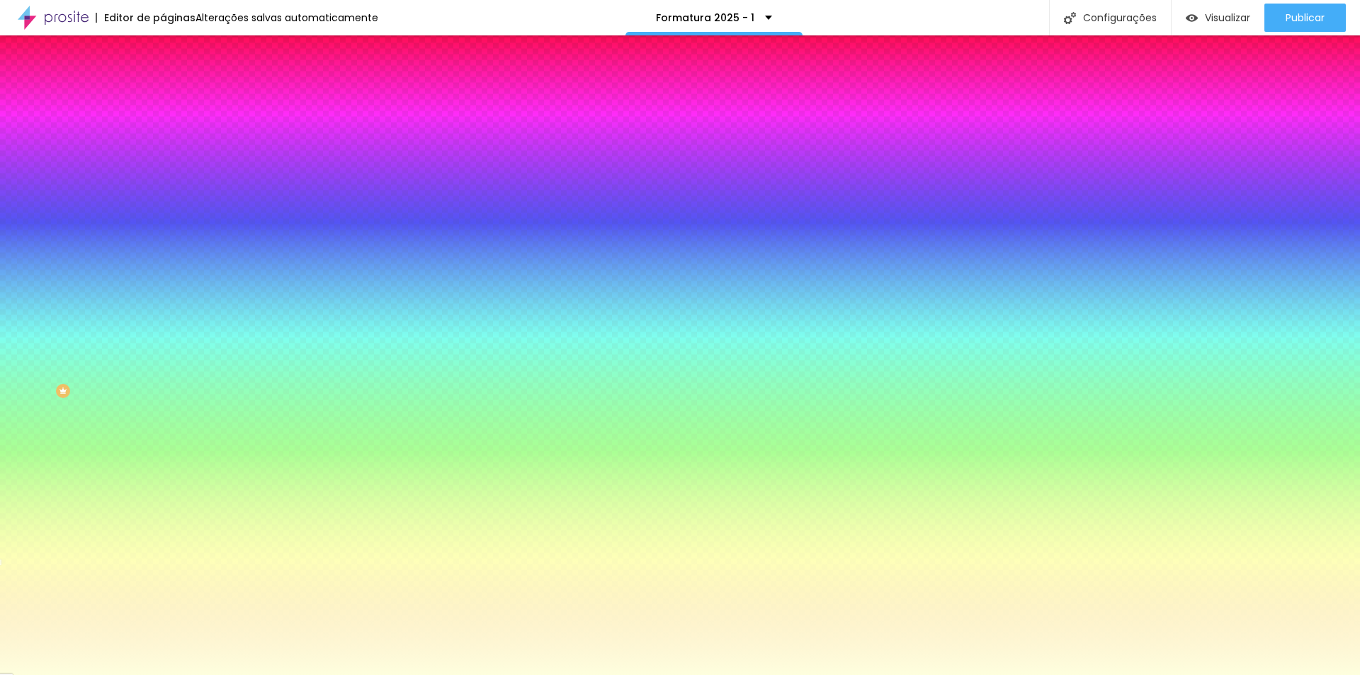
type input "#FEFFDE"
click at [163, 149] on div at bounding box center [244, 149] width 163 height 0
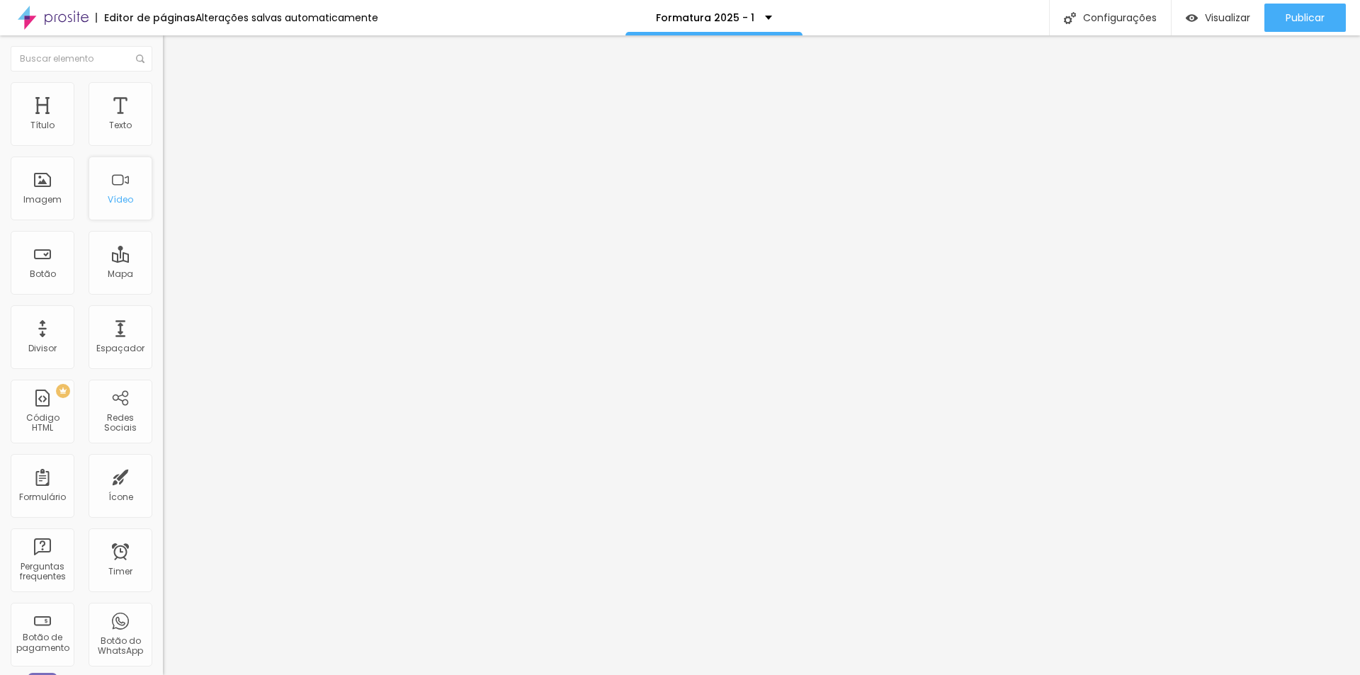
click at [118, 201] on div "Vídeo" at bounding box center [120, 200] width 25 height 10
